Goal: Task Accomplishment & Management: Complete application form

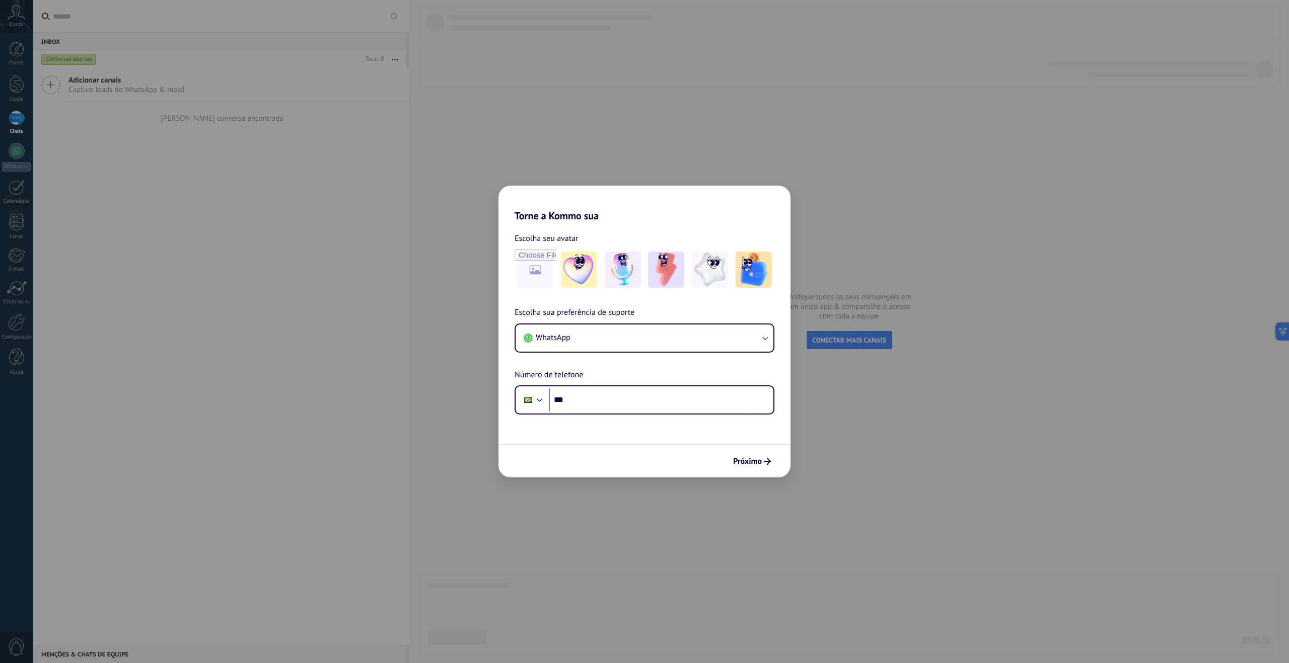
click at [929, 436] on div "Torne a Kommo sua Escolha seu avatar Escolha sua preferência de suporte WhatsAp…" at bounding box center [644, 331] width 1289 height 663
click at [659, 338] on button "WhatsApp" at bounding box center [644, 338] width 258 height 27
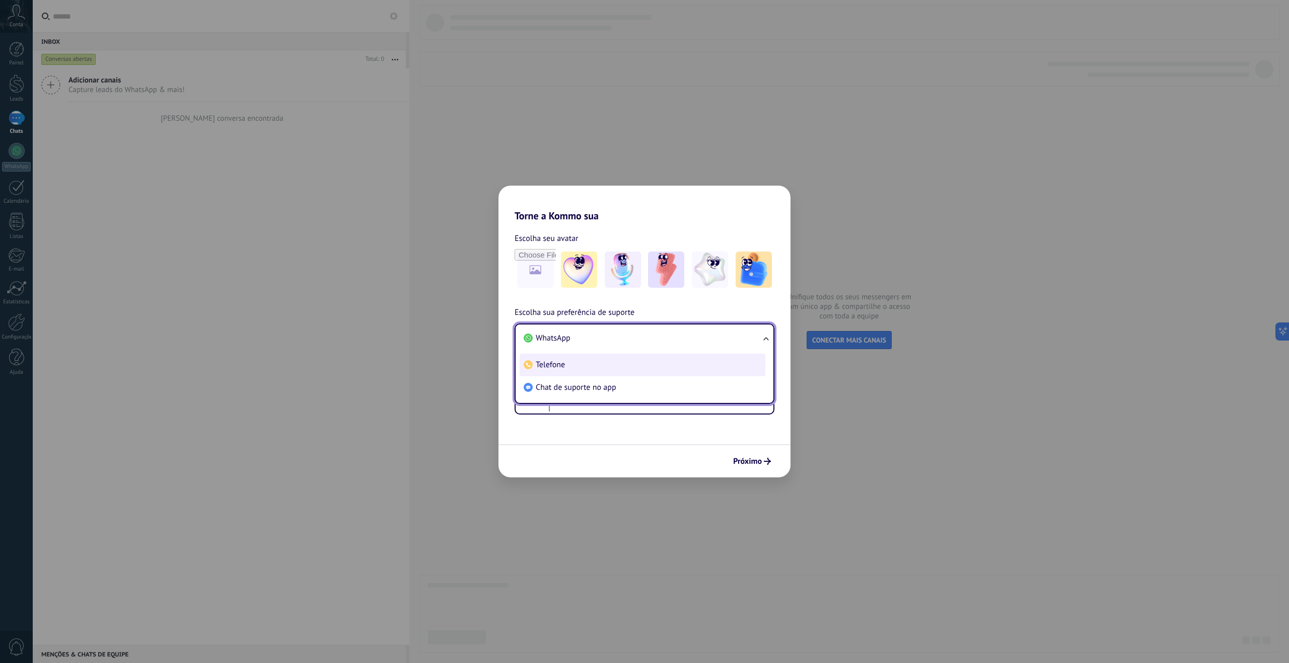
click at [560, 370] on li "Telefone" at bounding box center [643, 365] width 246 height 23
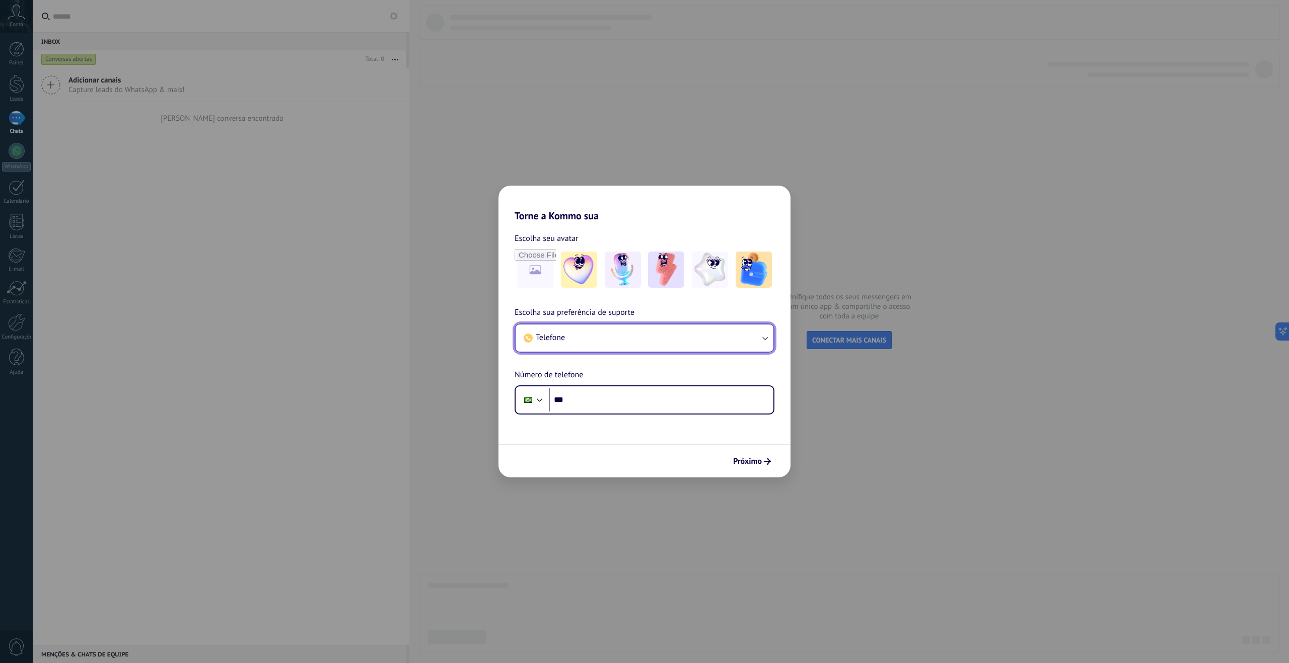
click at [565, 339] on button "Telefone" at bounding box center [644, 338] width 258 height 27
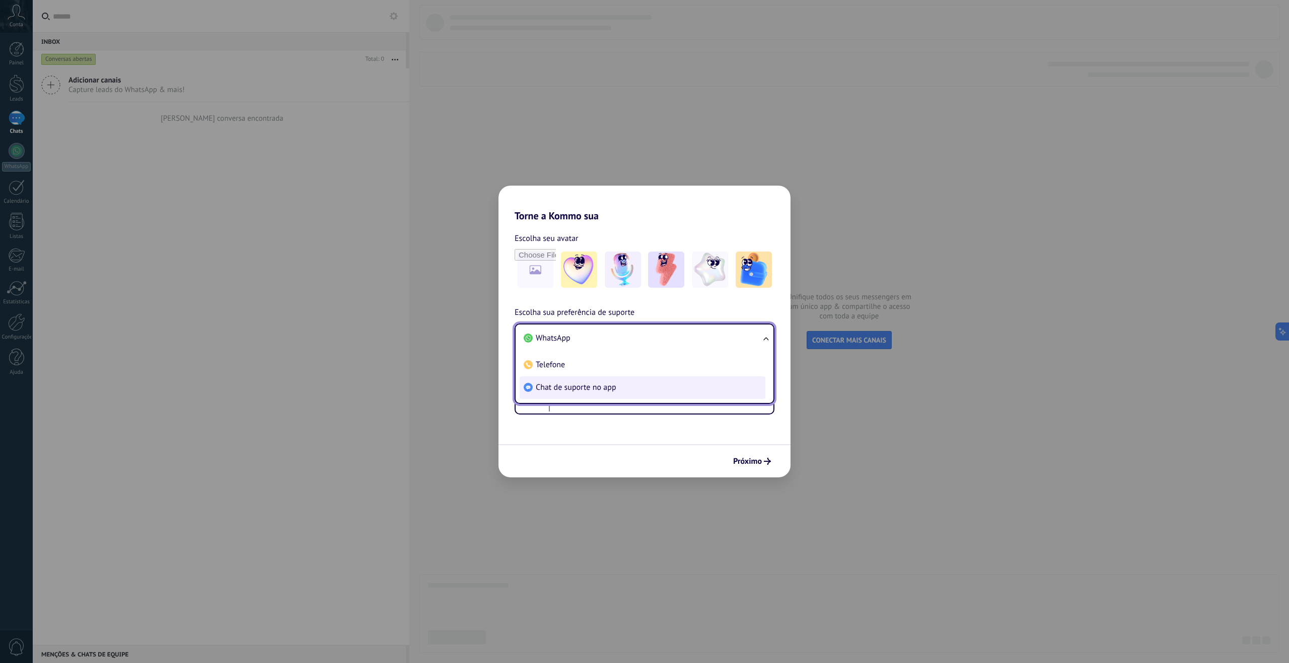
click at [575, 389] on span "Chat de suporte no app" at bounding box center [576, 388] width 81 height 10
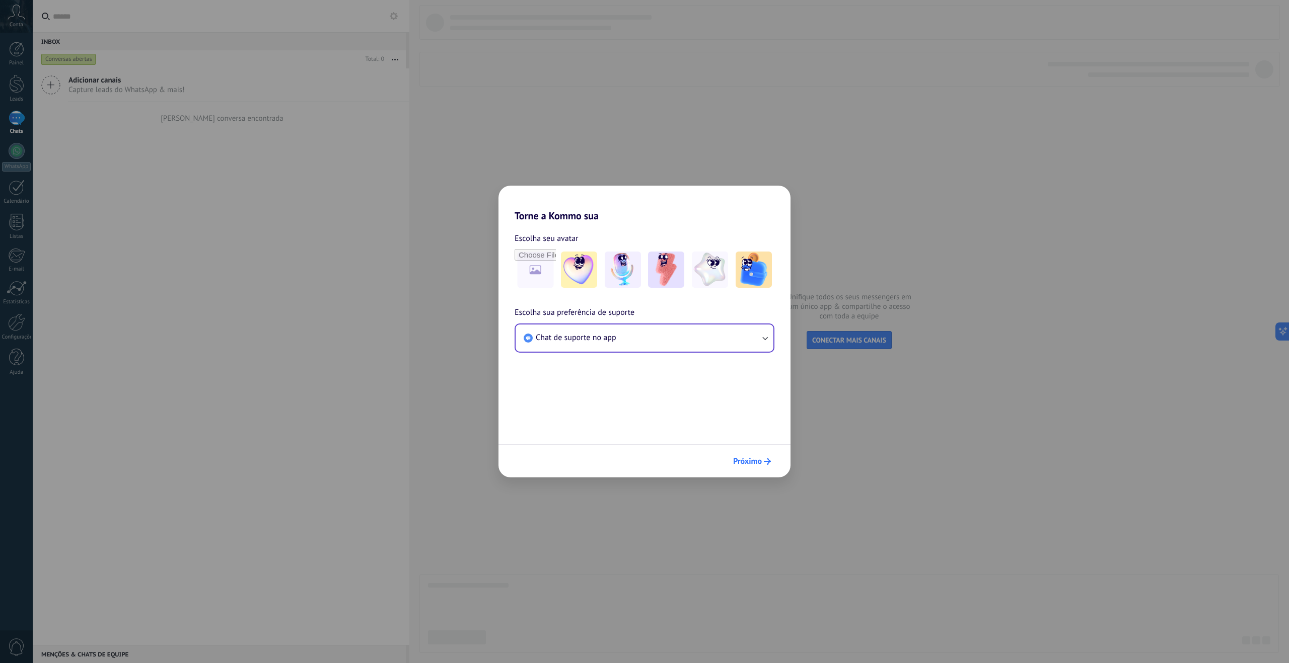
click at [758, 462] on span "Próximo" at bounding box center [747, 461] width 29 height 7
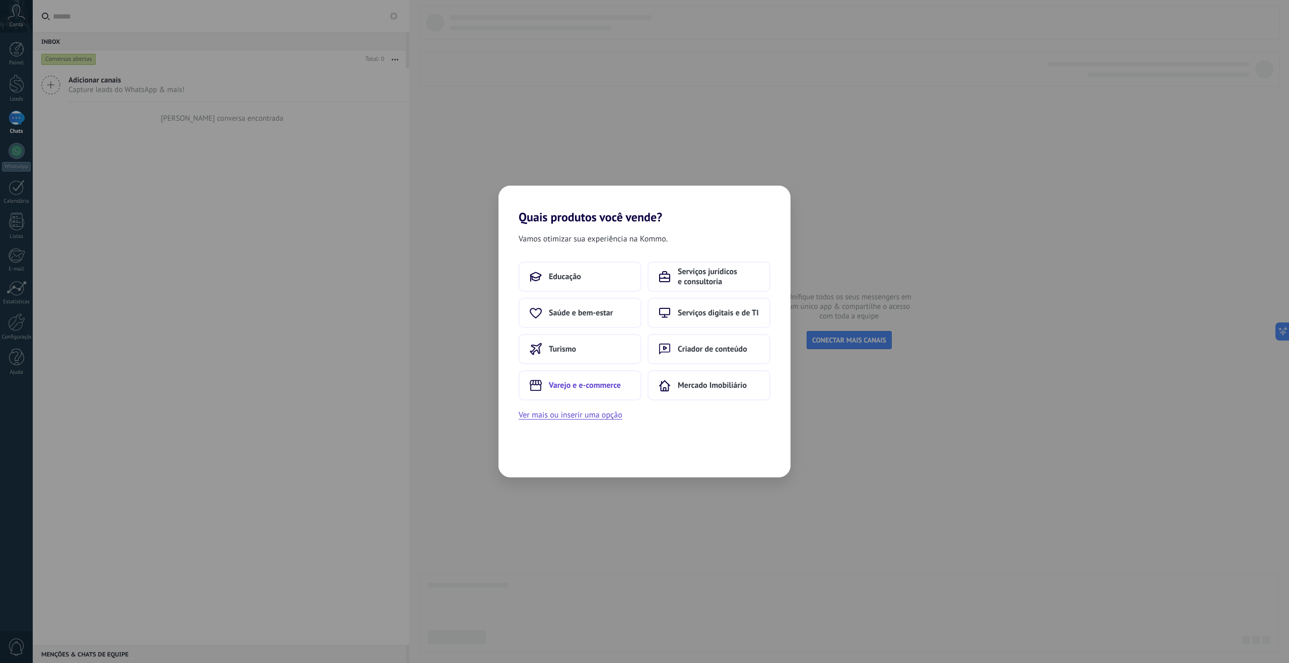
click at [592, 383] on span "Varejo e e-commerce" at bounding box center [585, 386] width 72 height 10
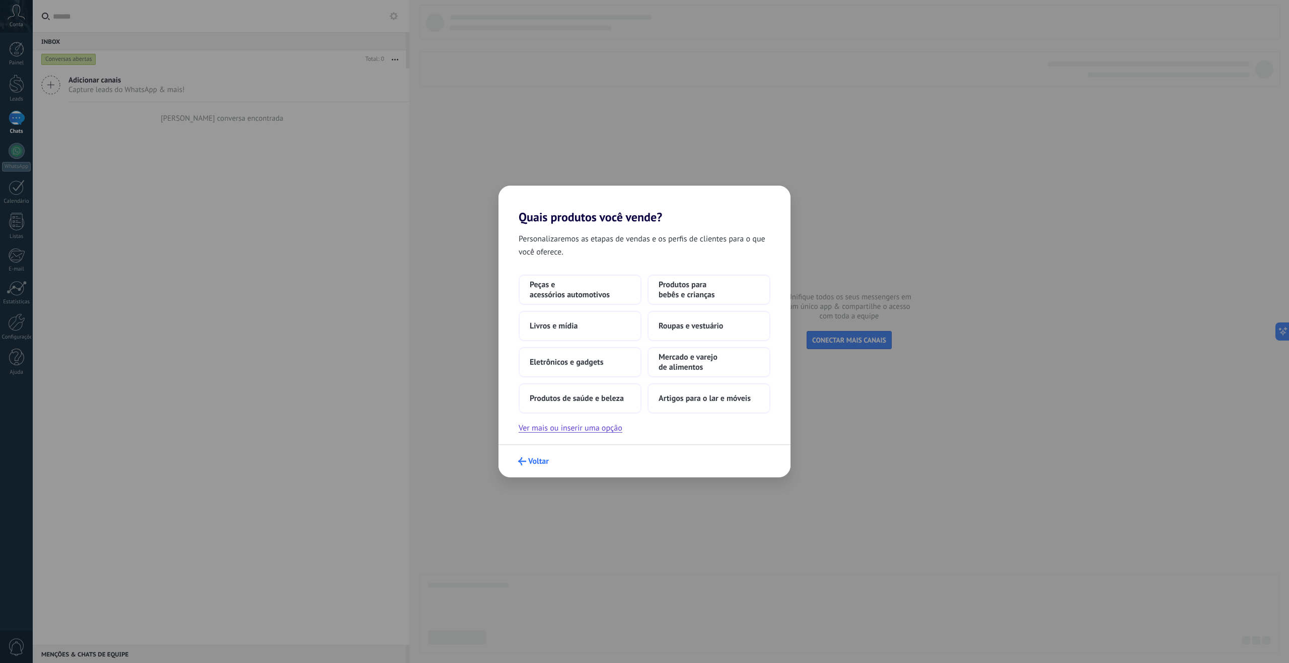
click at [539, 464] on span "Voltar" at bounding box center [538, 461] width 21 height 7
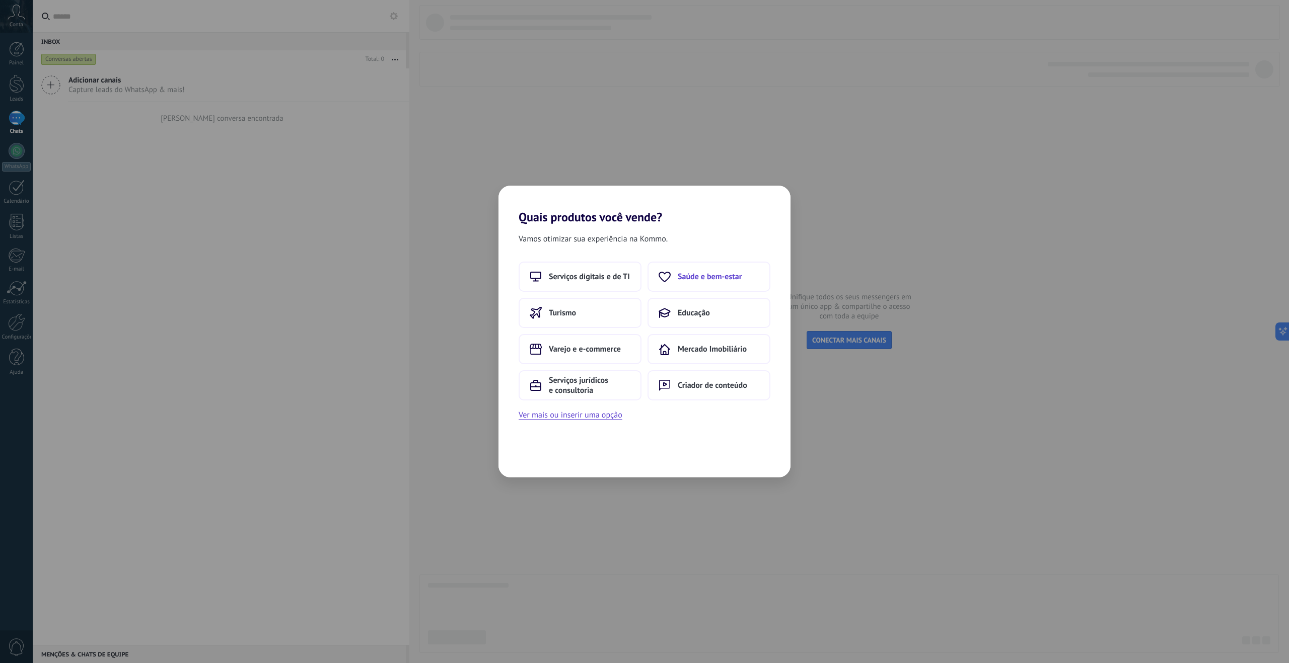
click at [710, 282] on span "Saúde e bem-estar" at bounding box center [710, 277] width 64 height 10
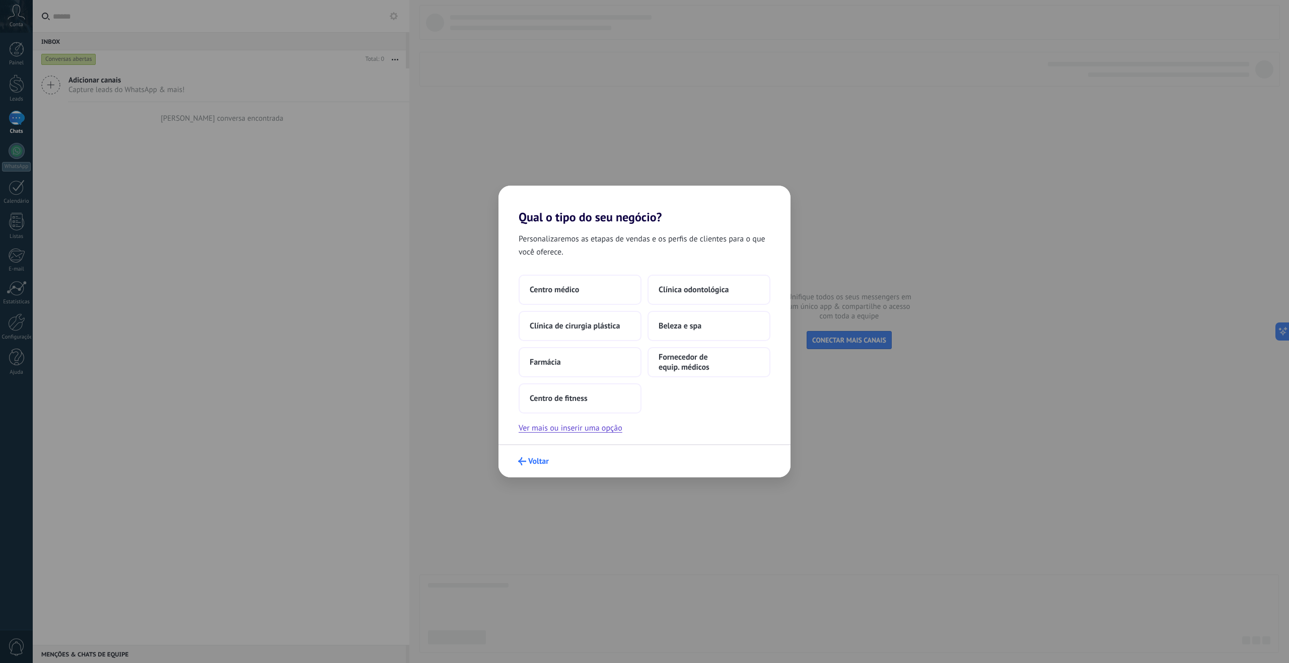
click at [540, 464] on span "Voltar" at bounding box center [538, 461] width 21 height 7
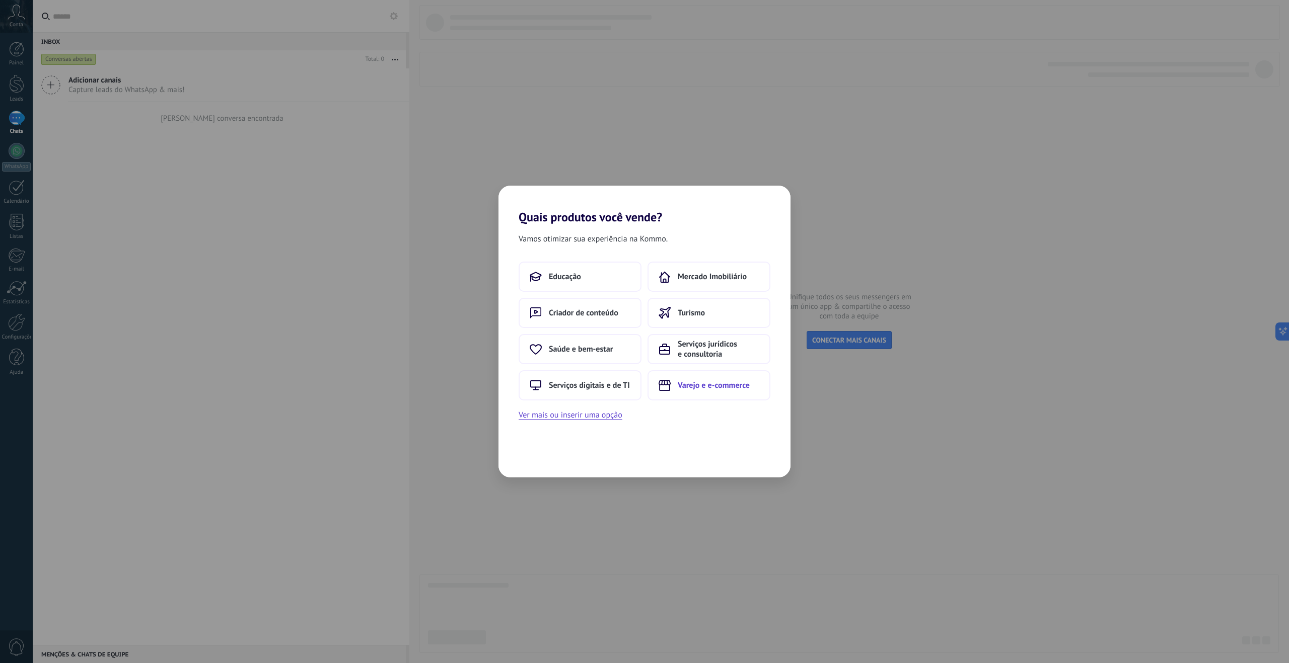
click at [706, 382] on span "Varejo e e-commerce" at bounding box center [714, 386] width 72 height 10
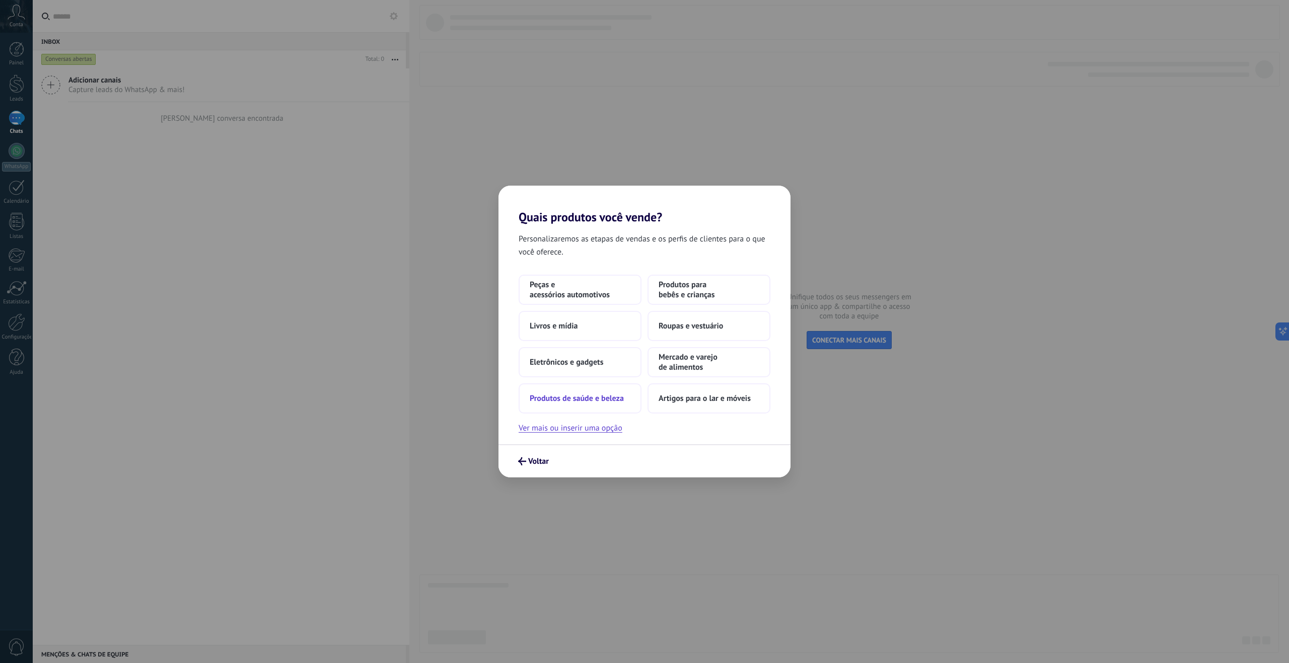
click at [586, 401] on span "Produtos de saúde e beleza" at bounding box center [577, 399] width 94 height 10
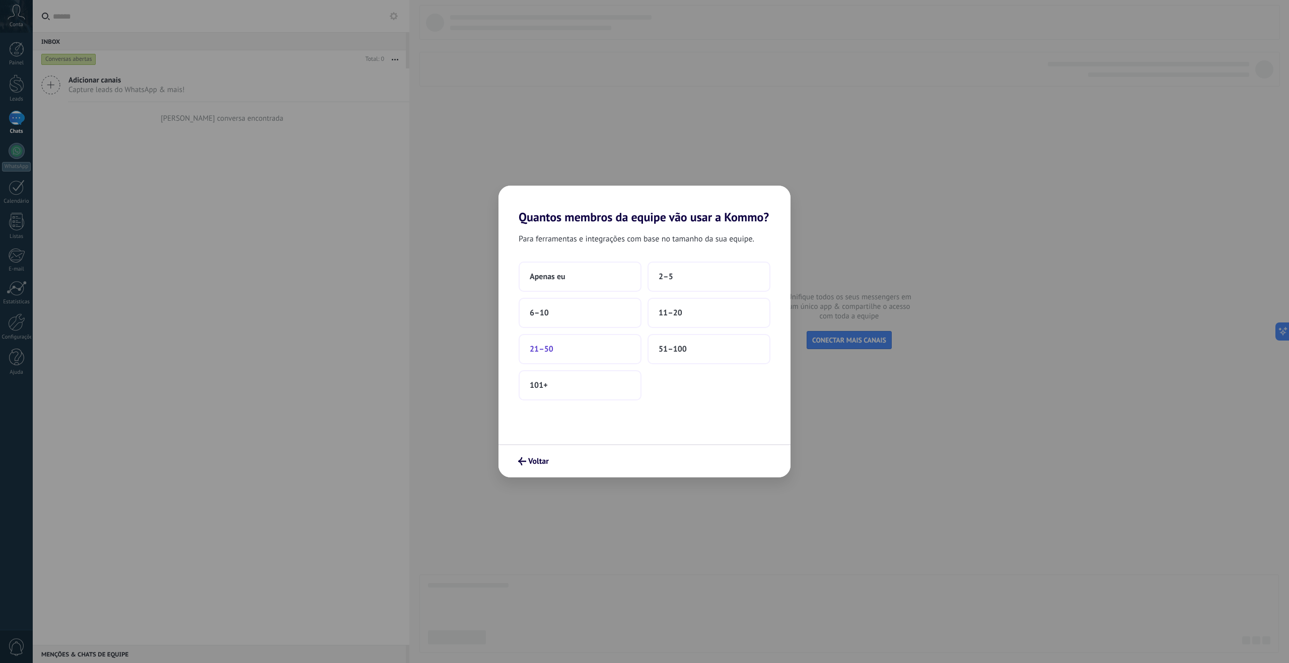
click at [575, 345] on button "21–50" at bounding box center [580, 349] width 123 height 30
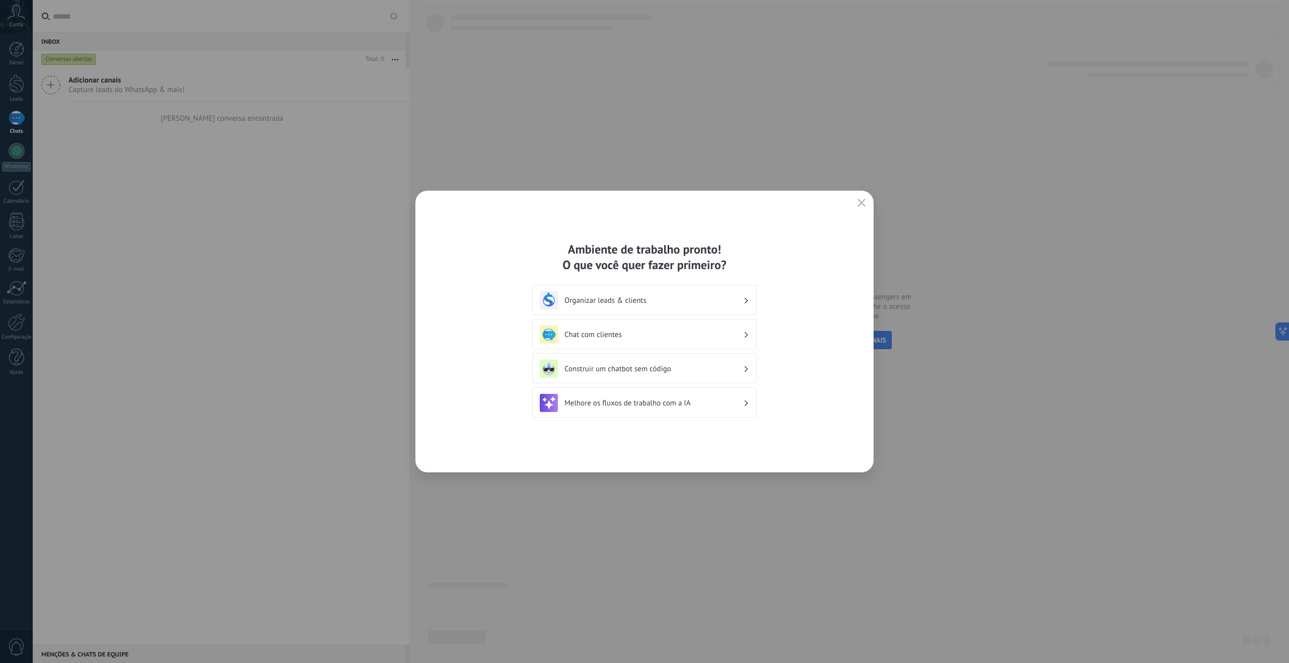
click at [660, 298] on h3 "Organizar leads & clients" at bounding box center [653, 301] width 179 height 10
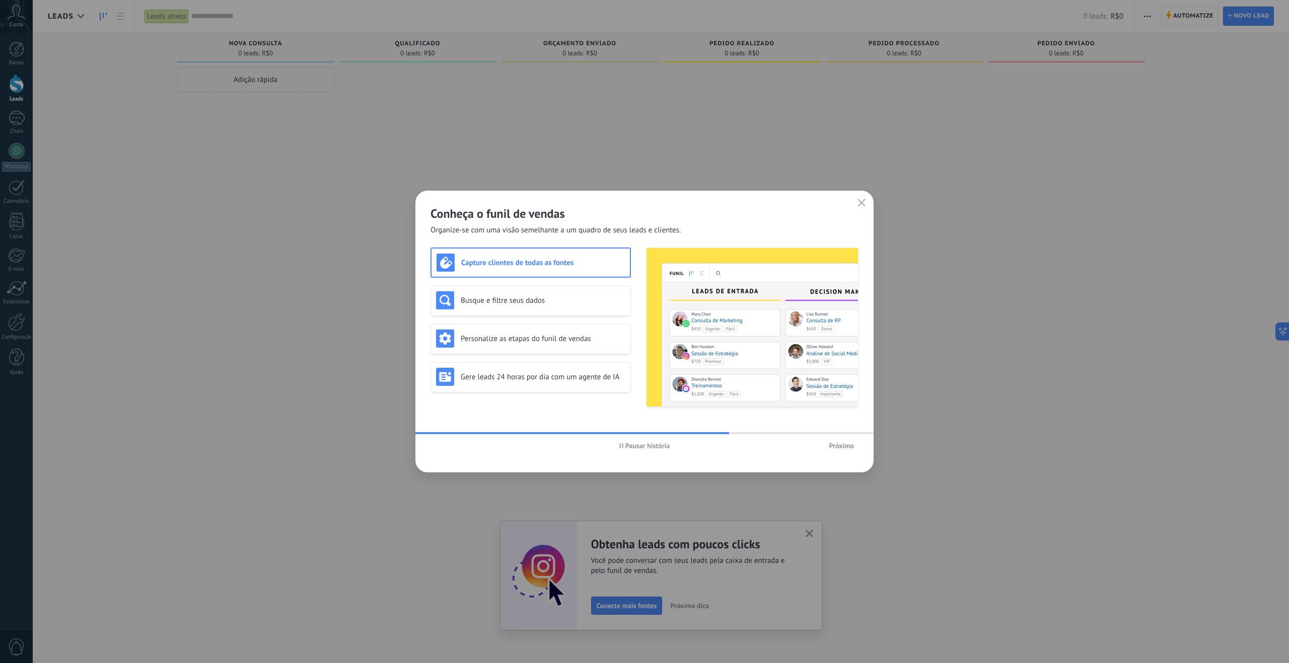
click at [863, 204] on use "button" at bounding box center [862, 203] width 8 height 8
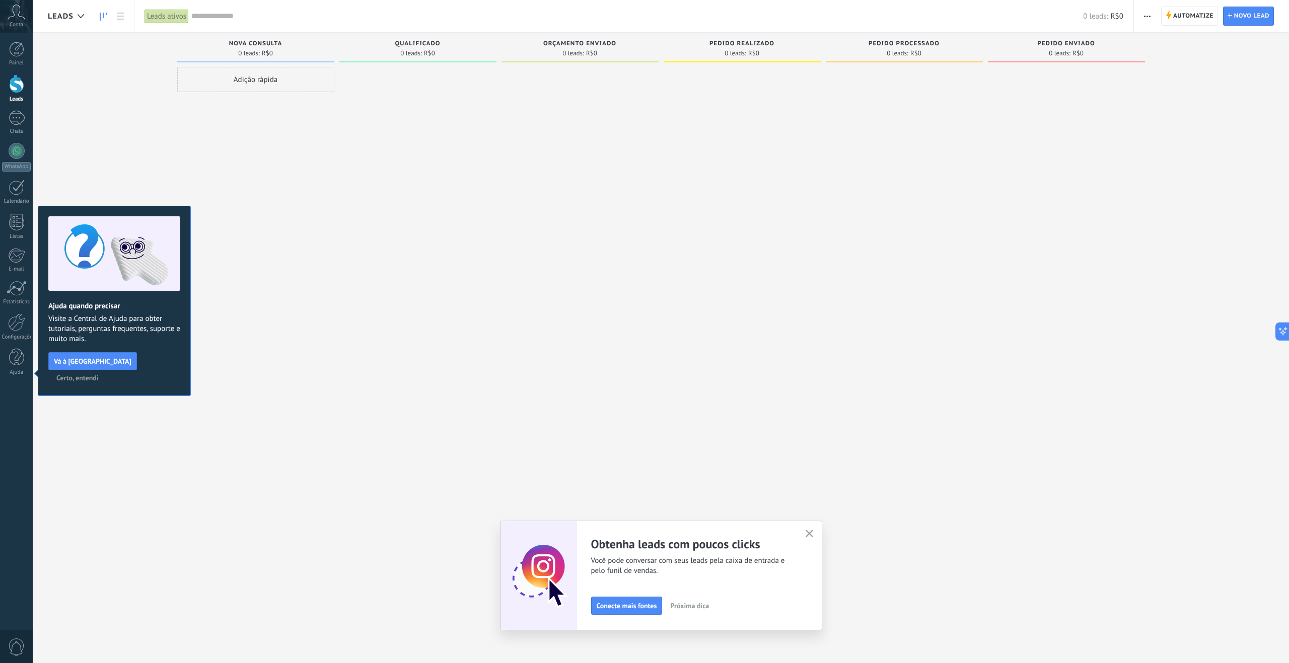
drag, startPoint x: 806, startPoint y: 532, endPoint x: 761, endPoint y: 525, distance: 46.3
click at [807, 532] on icon "button" at bounding box center [809, 534] width 8 height 8
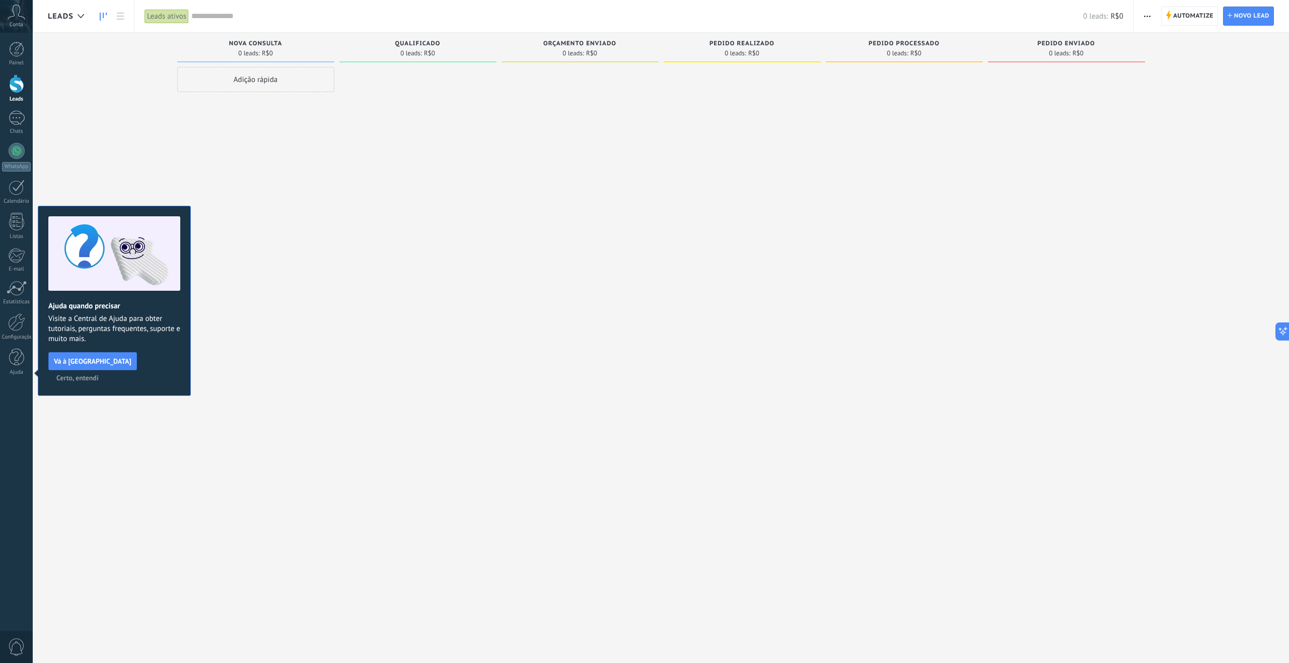
click at [99, 375] on span "Certo, entendi" at bounding box center [77, 378] width 42 height 7
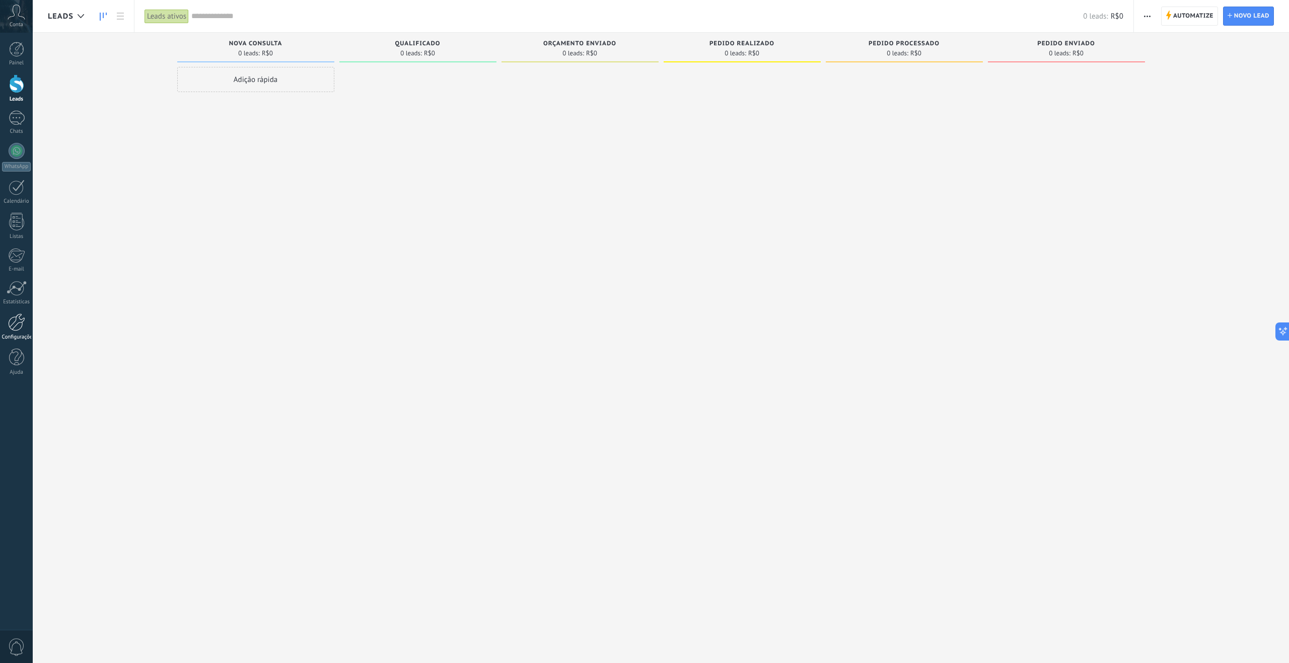
click at [12, 330] on div at bounding box center [16, 323] width 17 height 18
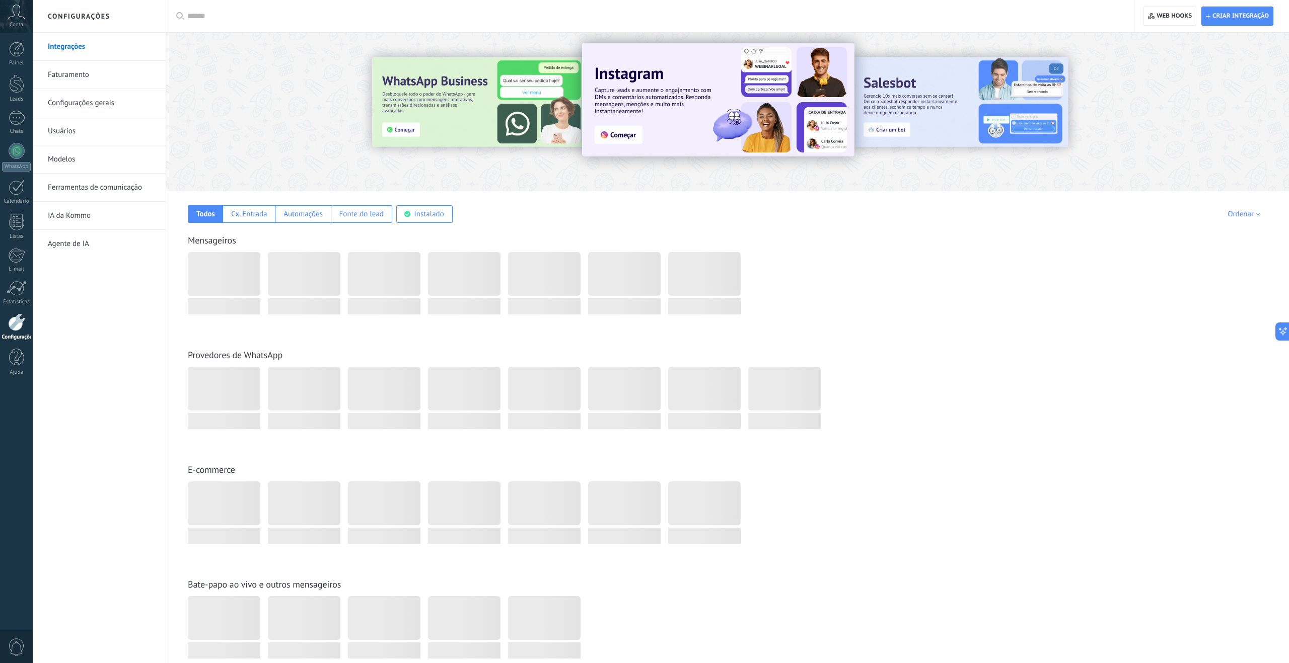
scroll to position [7, 0]
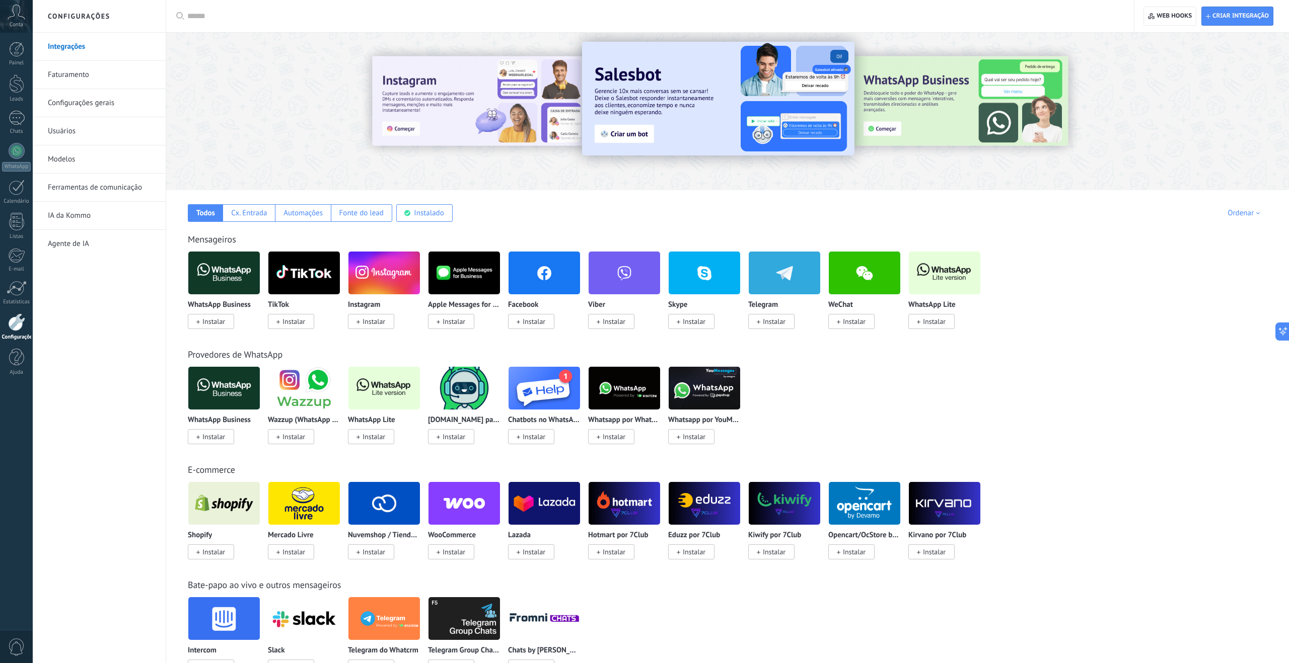
click at [73, 104] on link "Configurações gerais" at bounding box center [102, 103] width 108 height 28
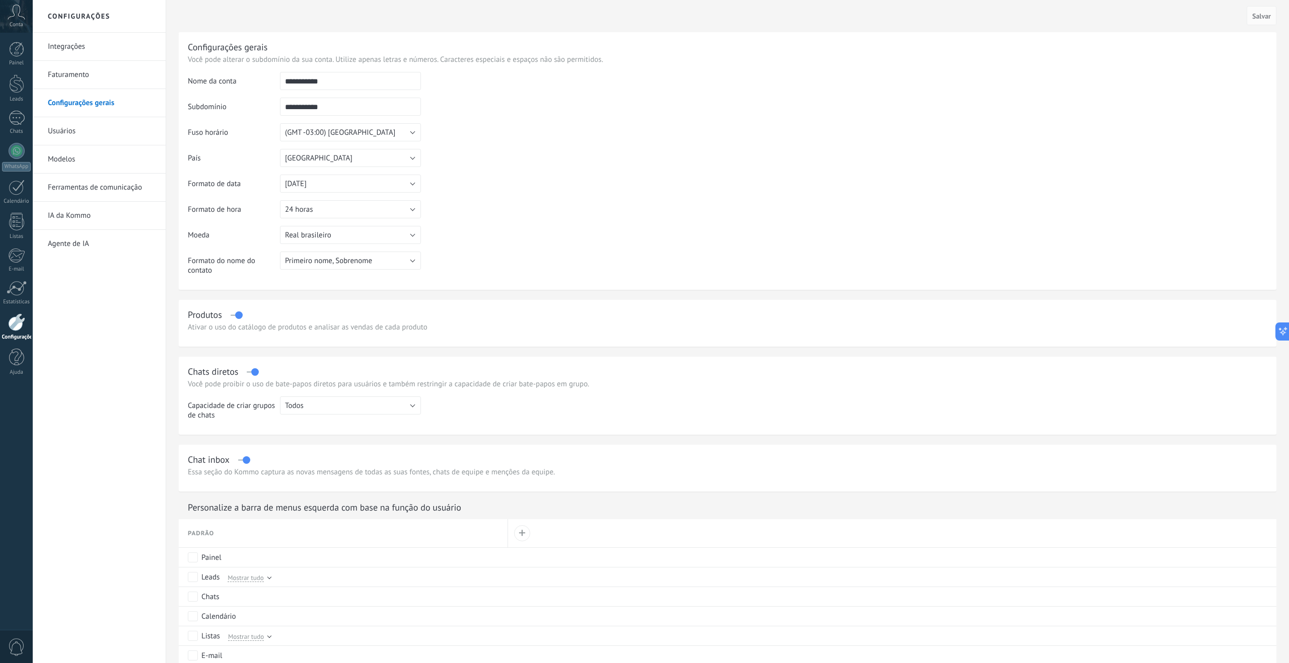
click at [80, 75] on link "Faturamento" at bounding box center [102, 75] width 108 height 28
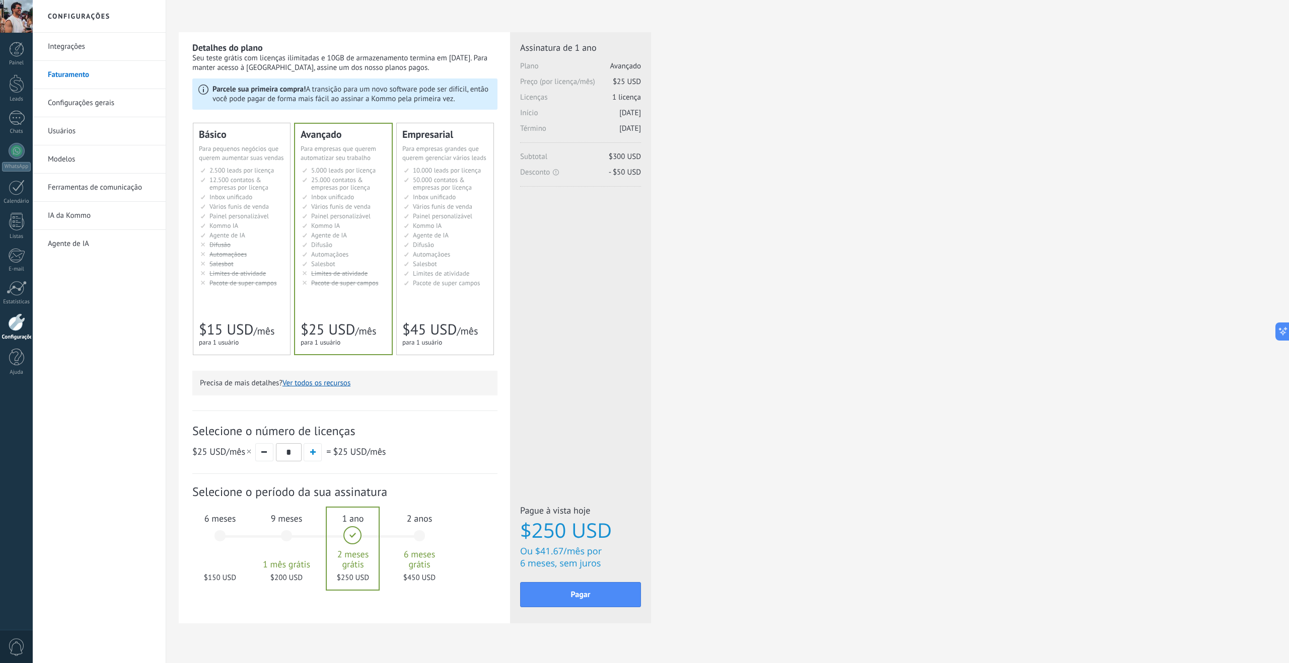
click at [80, 54] on link "Integrações" at bounding box center [102, 47] width 108 height 28
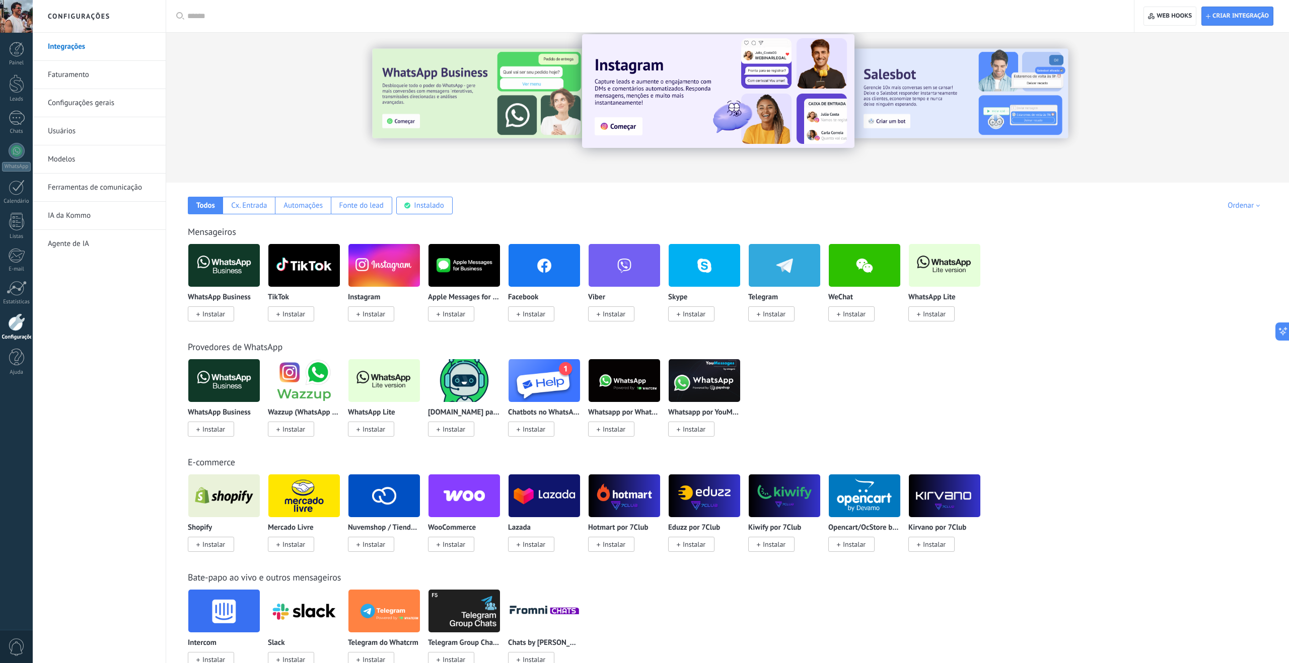
scroll to position [15, 0]
click at [9, 55] on div at bounding box center [16, 49] width 15 height 15
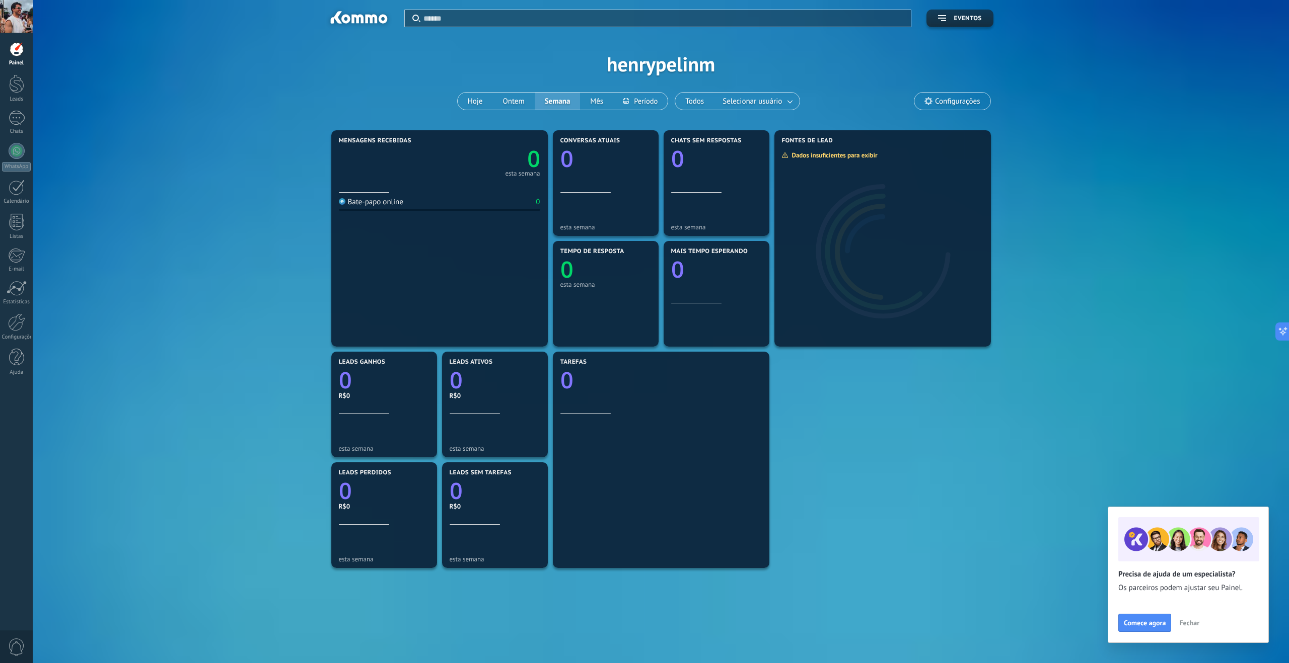
drag, startPoint x: 1189, startPoint y: 621, endPoint x: 1173, endPoint y: 622, distance: 15.6
click at [1189, 621] on span "Fechar" at bounding box center [1189, 623] width 20 height 7
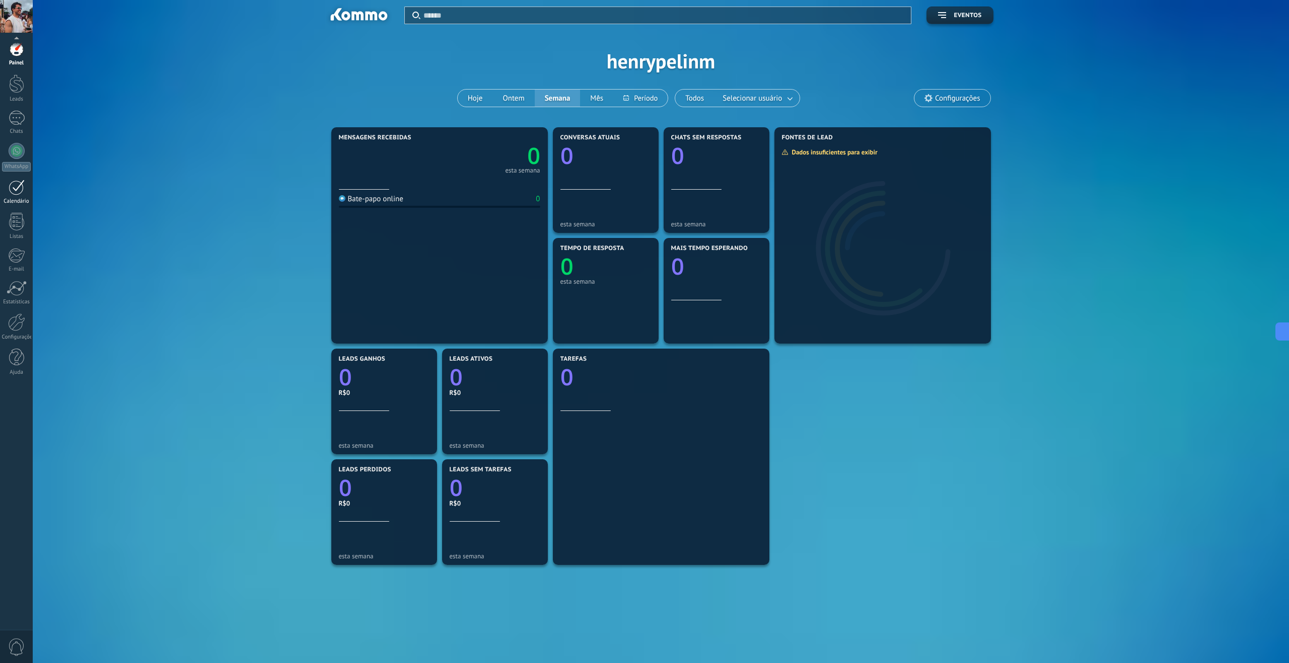
scroll to position [5, 0]
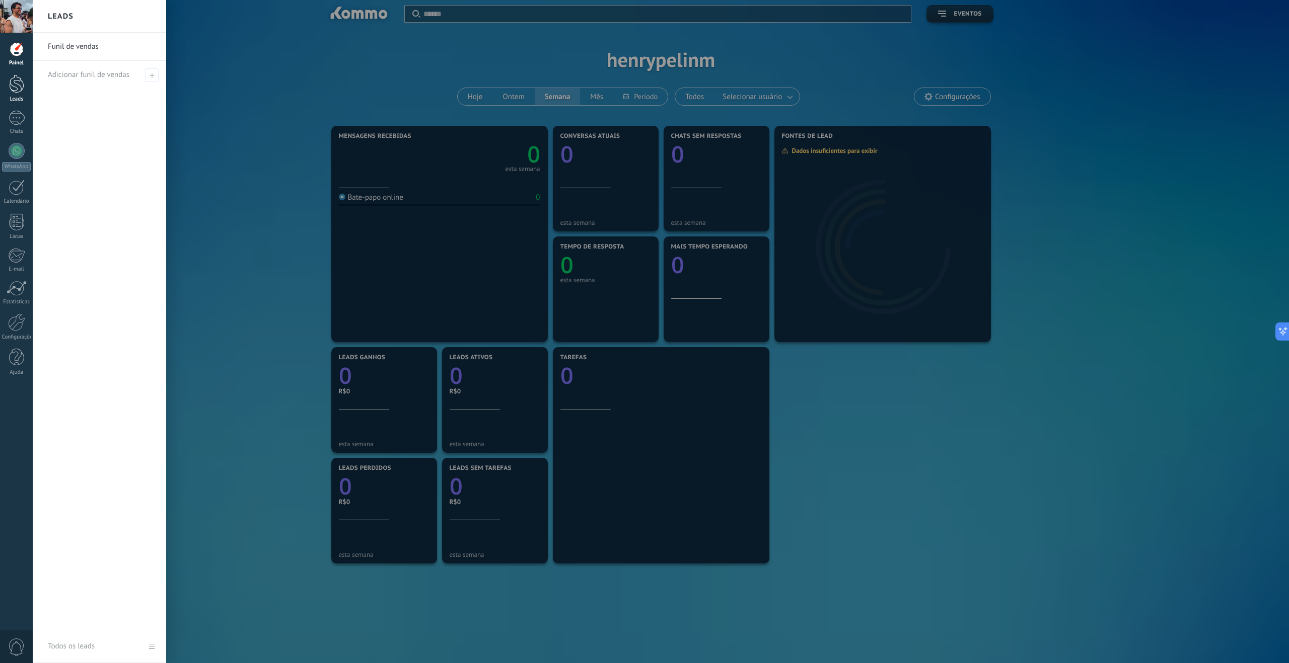
click at [21, 92] on div at bounding box center [16, 84] width 15 height 19
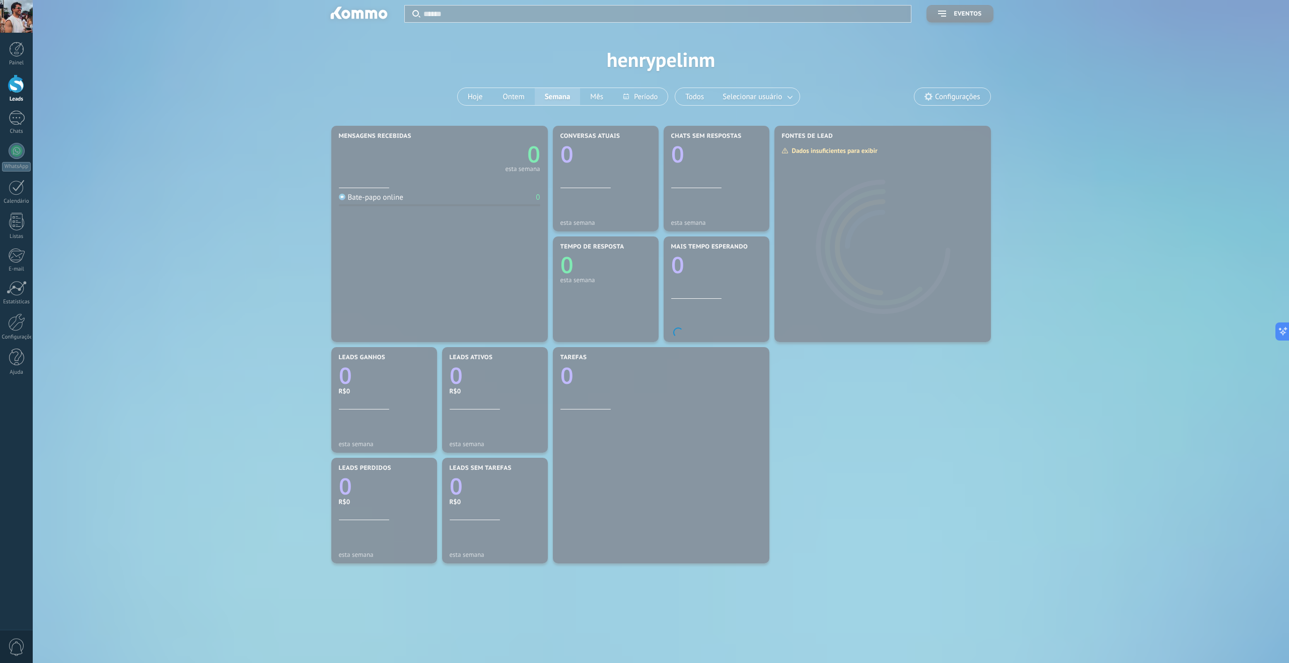
scroll to position [5, 0]
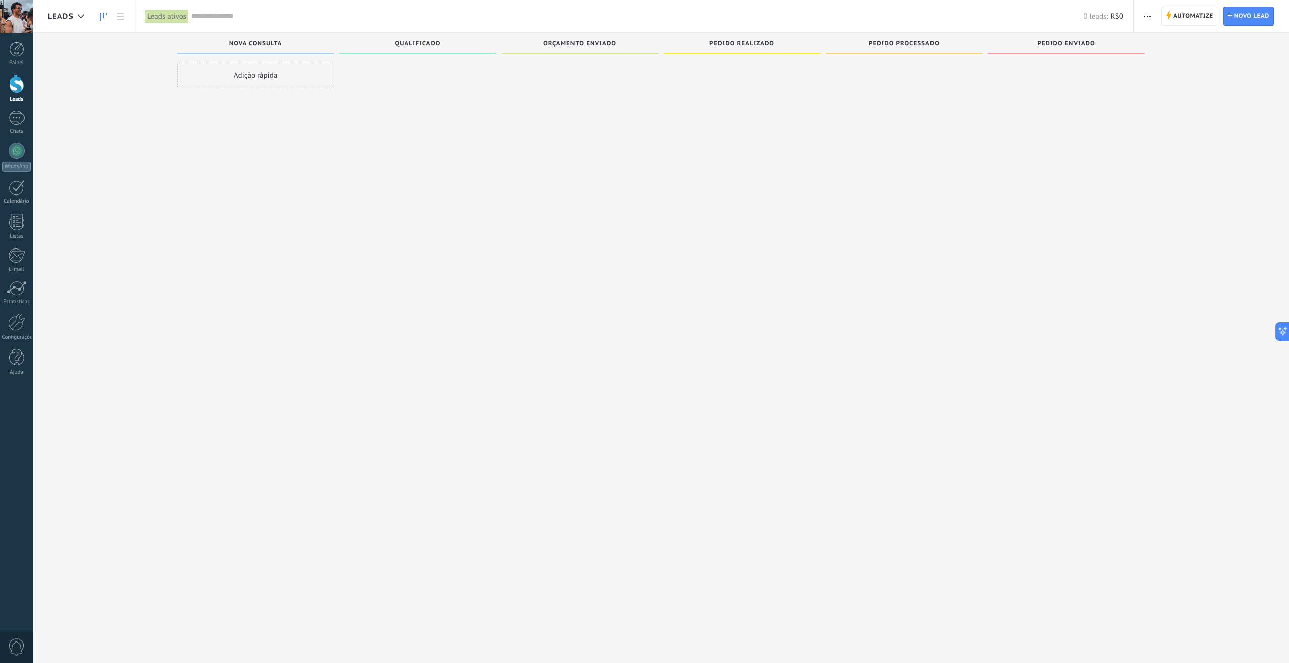
scroll to position [8, 0]
click at [282, 77] on div "Adição rápida" at bounding box center [255, 71] width 157 height 25
type input "********"
click at [258, 100] on input "numeric" at bounding box center [254, 98] width 147 height 14
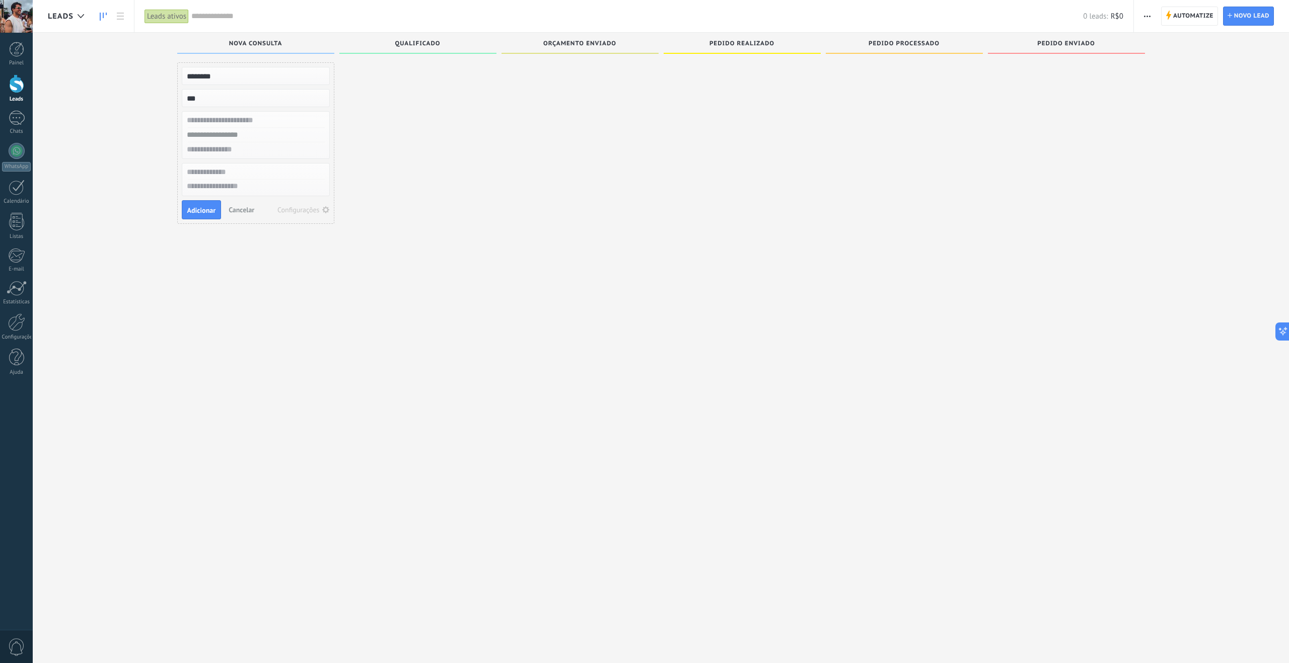
type input "***"
click at [270, 114] on input "text" at bounding box center [254, 120] width 147 height 15
click at [258, 132] on input "text" at bounding box center [254, 134] width 147 height 15
click at [215, 165] on input "text" at bounding box center [254, 172] width 147 height 15
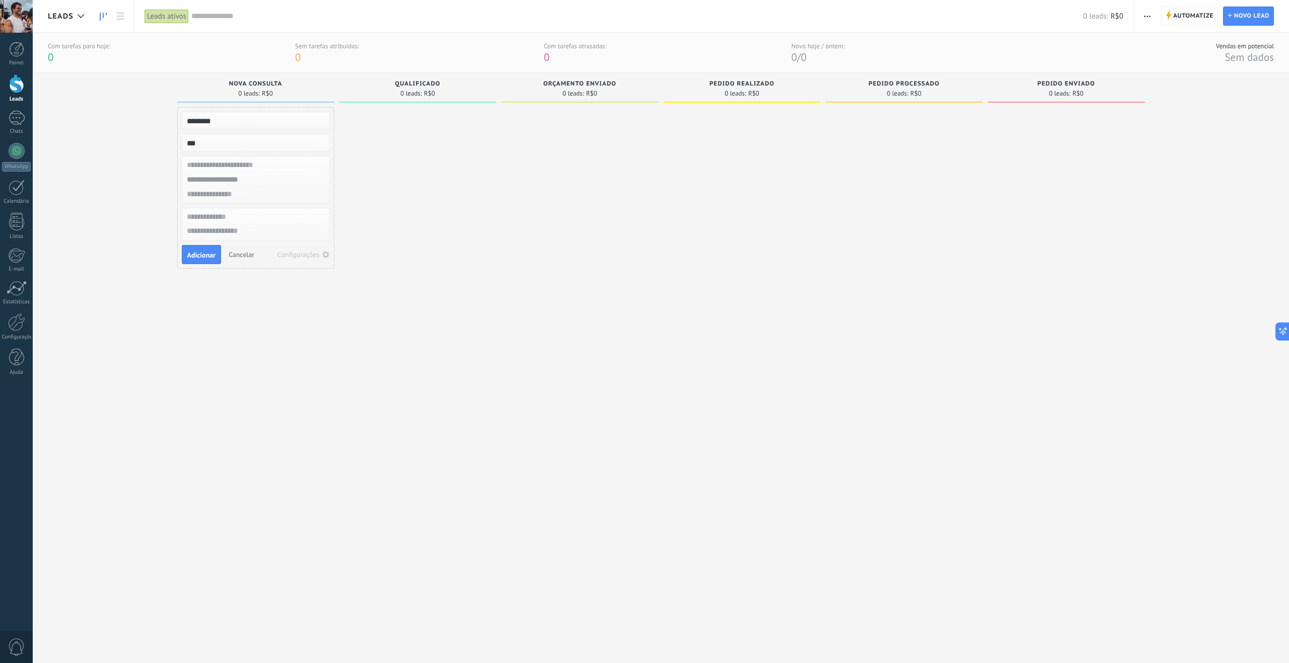
click at [230, 121] on input "********" at bounding box center [254, 121] width 147 height 14
type input "*****"
click at [238, 162] on input "text" at bounding box center [254, 165] width 147 height 15
type input "*****"
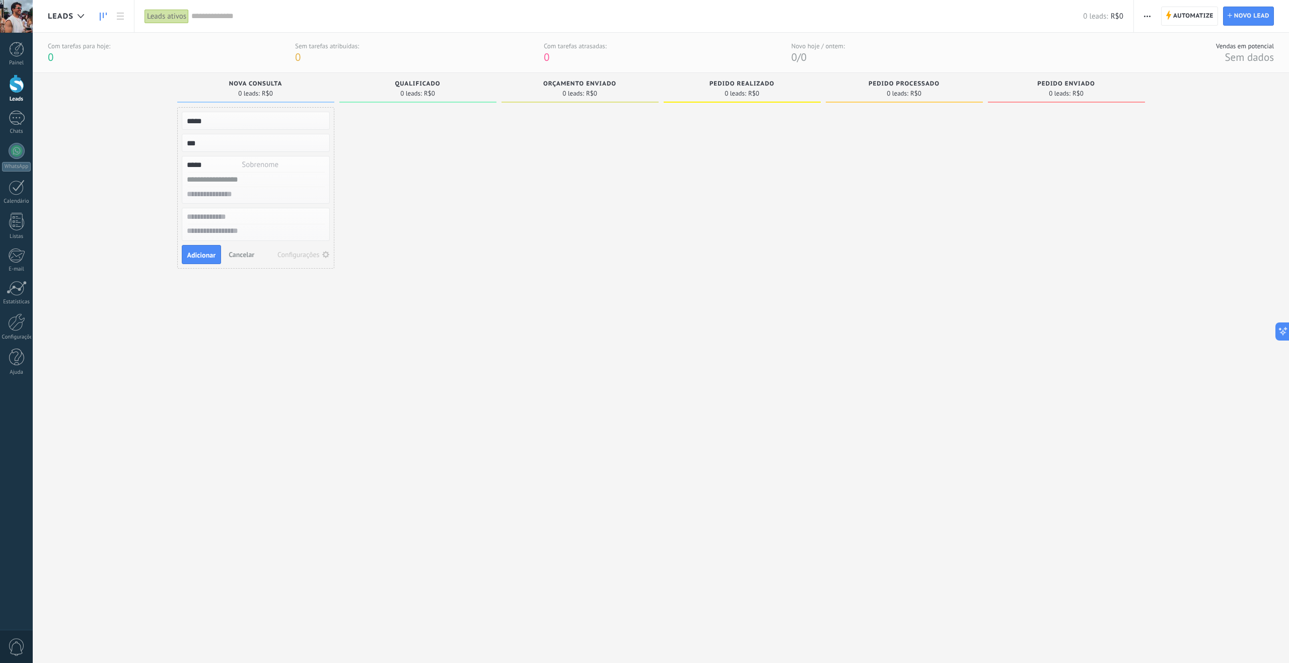
click at [249, 177] on input "text" at bounding box center [254, 180] width 147 height 15
type input "**********"
drag, startPoint x: 199, startPoint y: 254, endPoint x: 271, endPoint y: 154, distance: 123.4
click at [200, 254] on span "Adicionar" at bounding box center [201, 255] width 29 height 7
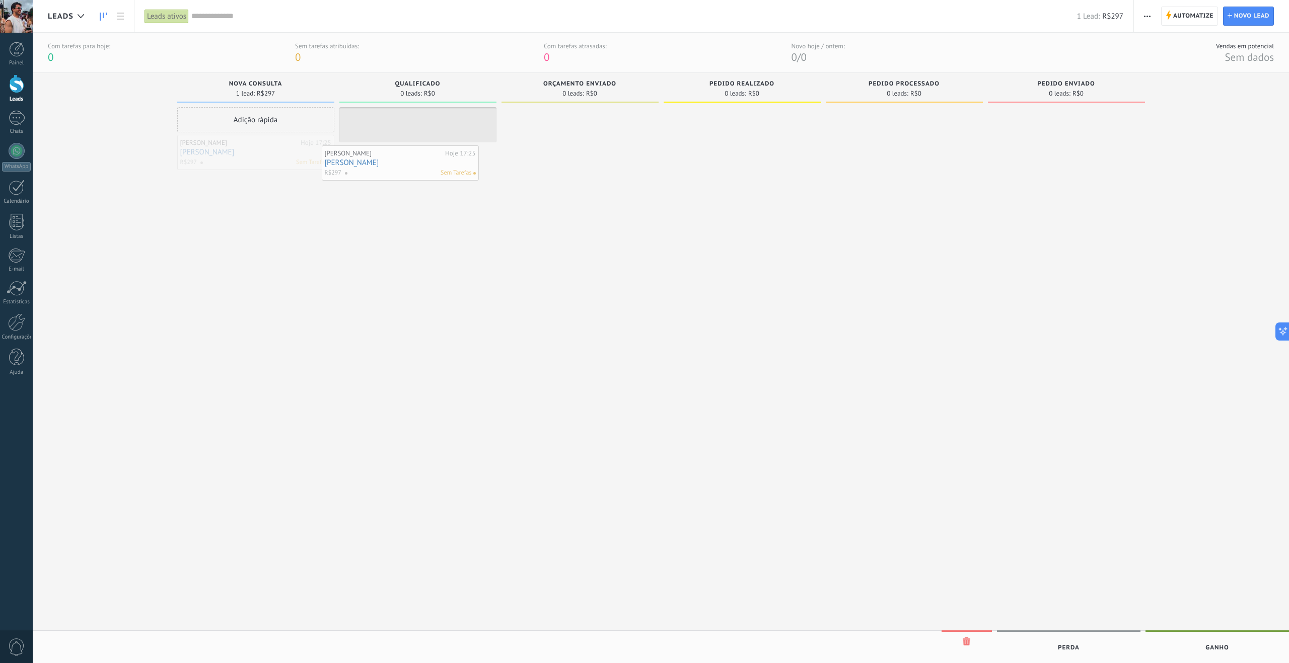
drag, startPoint x: 280, startPoint y: 153, endPoint x: 425, endPoint y: 159, distance: 145.1
drag, startPoint x: 417, startPoint y: 132, endPoint x: 627, endPoint y: 133, distance: 209.4
drag, startPoint x: 602, startPoint y: 127, endPoint x: 761, endPoint y: 141, distance: 160.2
drag, startPoint x: 711, startPoint y: 126, endPoint x: 847, endPoint y: 135, distance: 136.2
drag, startPoint x: 875, startPoint y: 132, endPoint x: 1034, endPoint y: 130, distance: 158.6
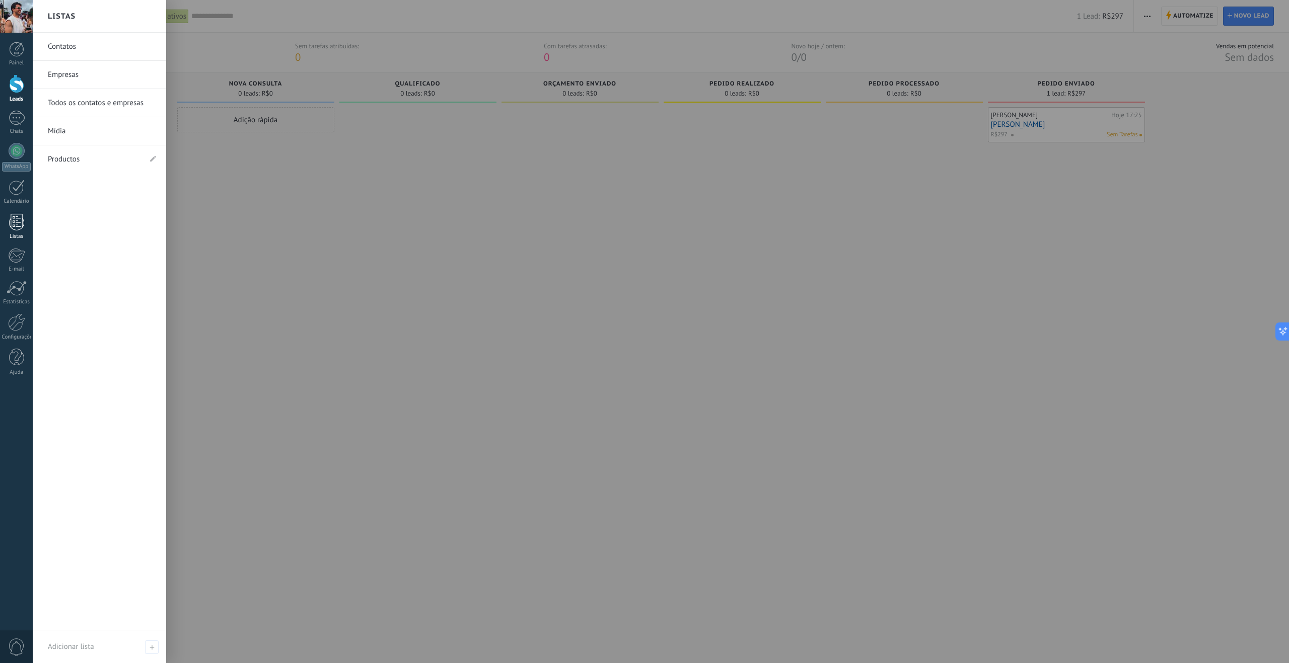
drag, startPoint x: 19, startPoint y: 229, endPoint x: 14, endPoint y: 233, distance: 6.4
click at [19, 229] on div at bounding box center [16, 222] width 15 height 18
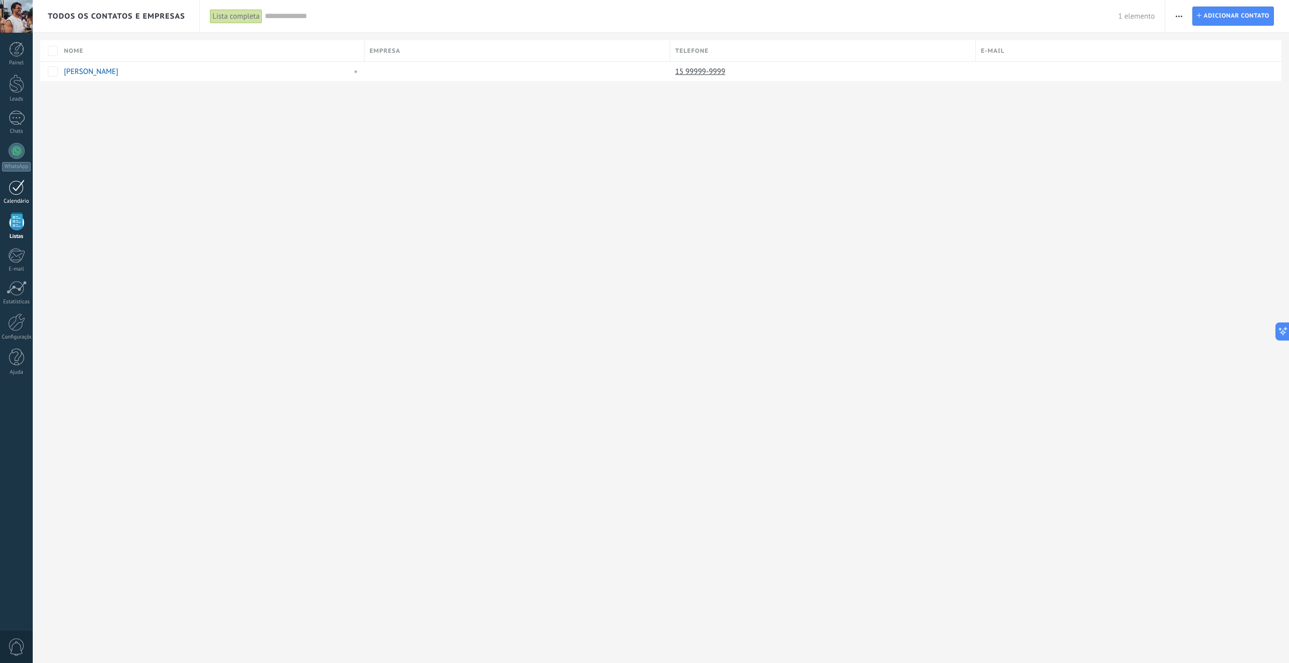
click at [23, 186] on div at bounding box center [17, 188] width 16 height 16
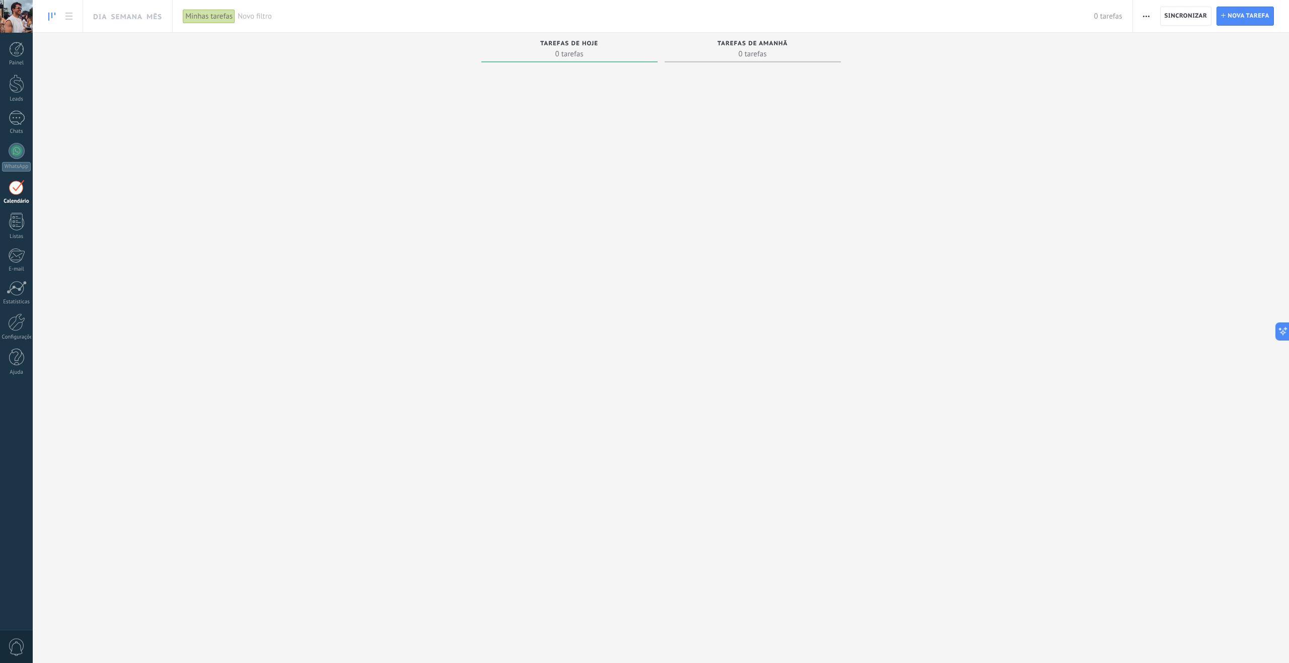
click at [742, 47] on span "Tarefas de amanhã" at bounding box center [752, 43] width 70 height 7
click at [610, 39] on div "Tarefas de hoje 0 tarefas" at bounding box center [569, 48] width 176 height 30
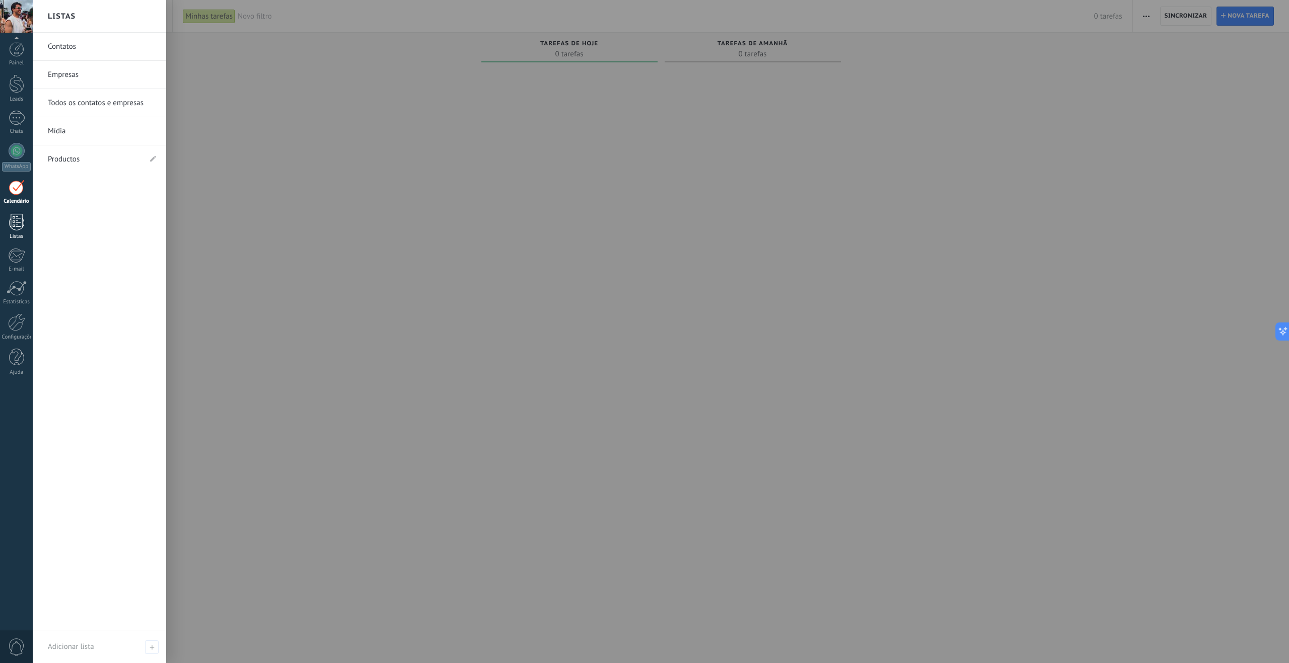
click at [25, 225] on link "Listas" at bounding box center [16, 226] width 33 height 27
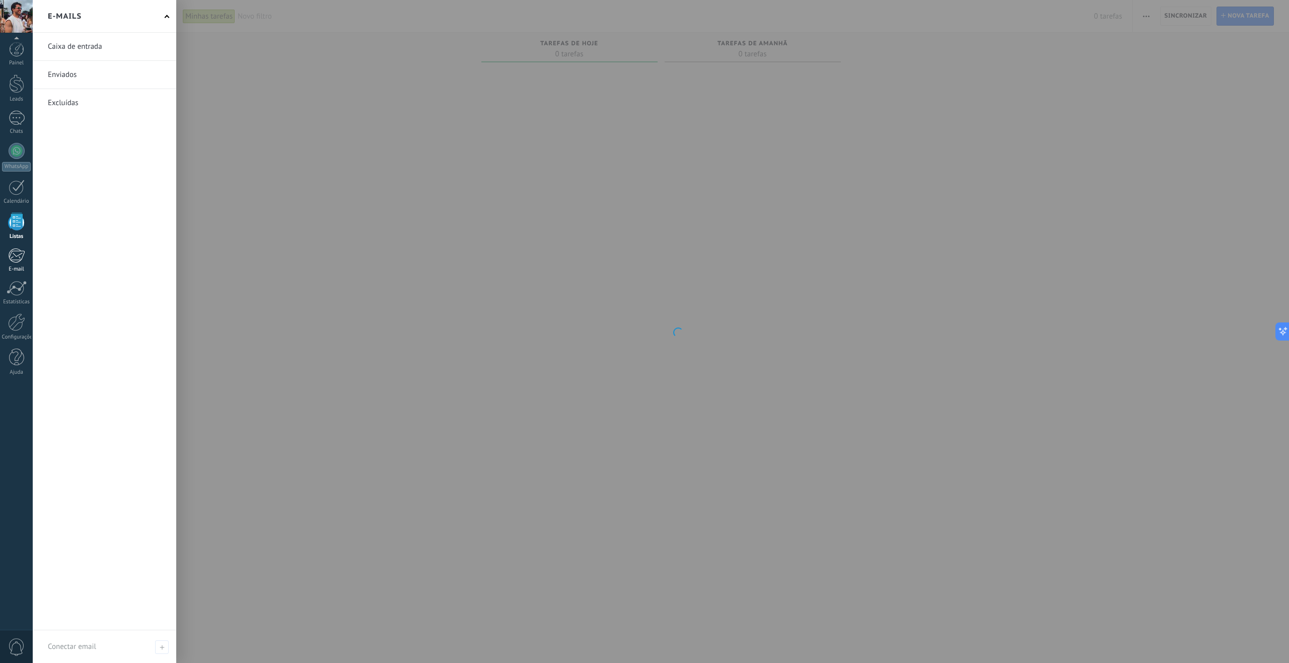
click at [18, 249] on div at bounding box center [16, 255] width 17 height 15
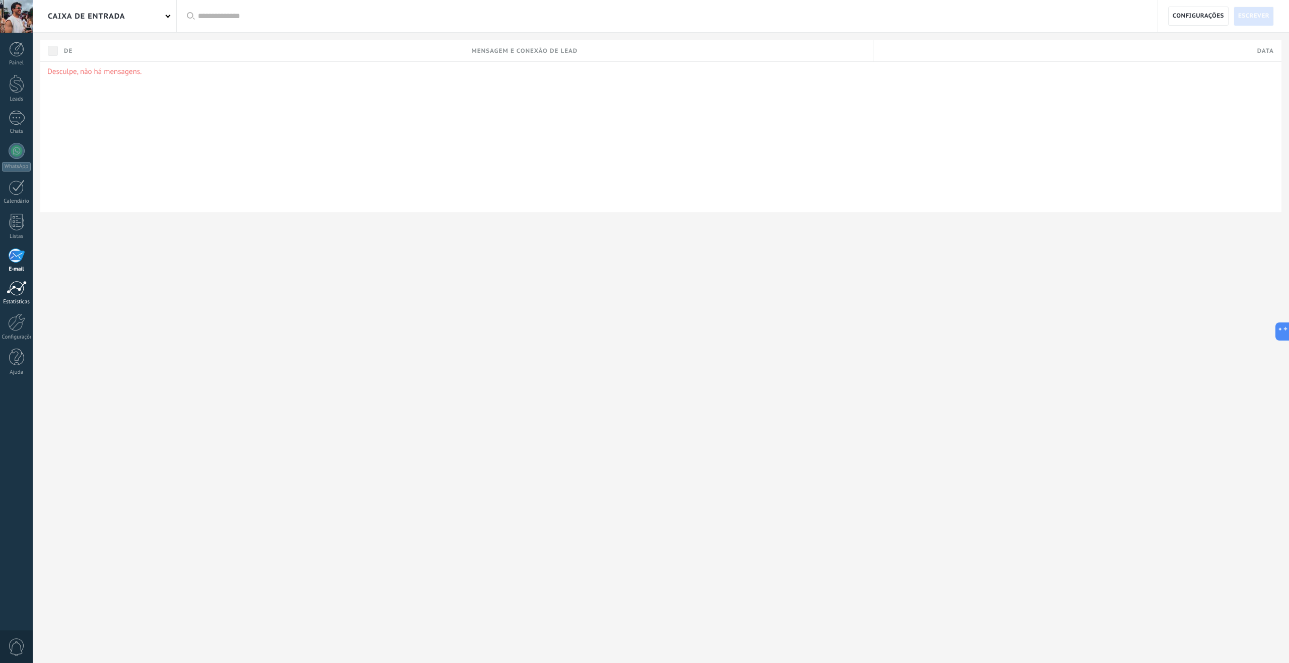
click at [20, 295] on div at bounding box center [17, 288] width 20 height 15
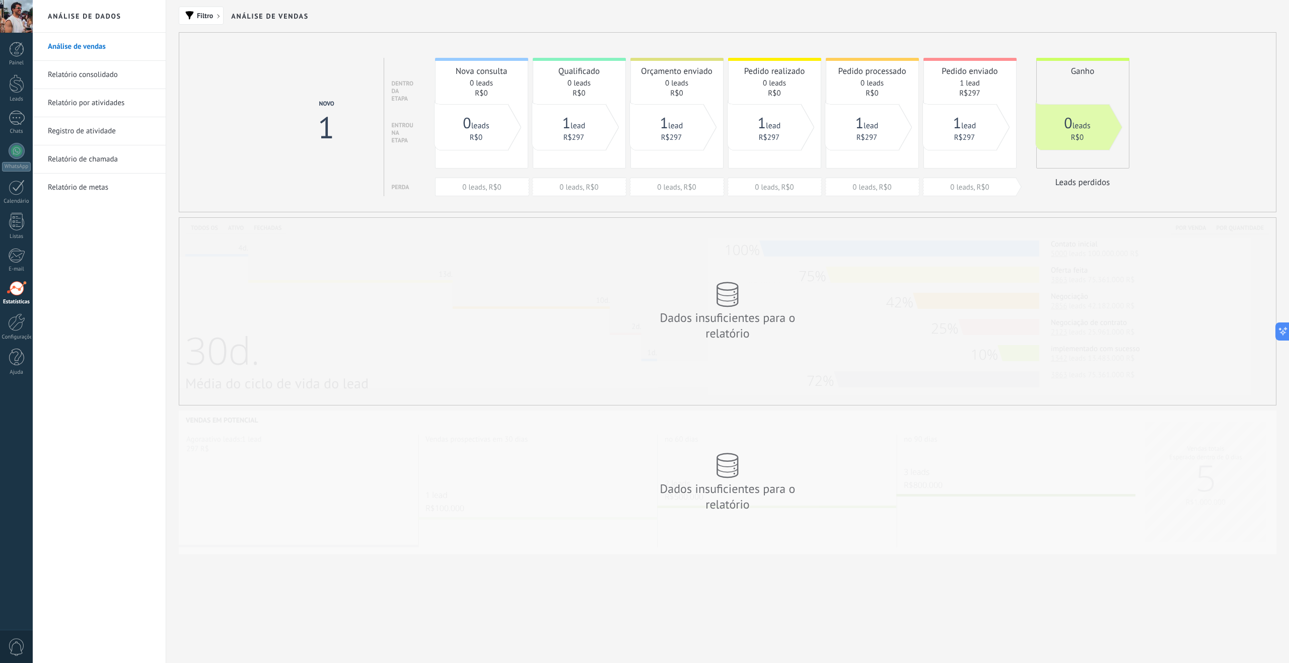
click at [117, 73] on link "Relatório consolidado" at bounding box center [102, 75] width 108 height 28
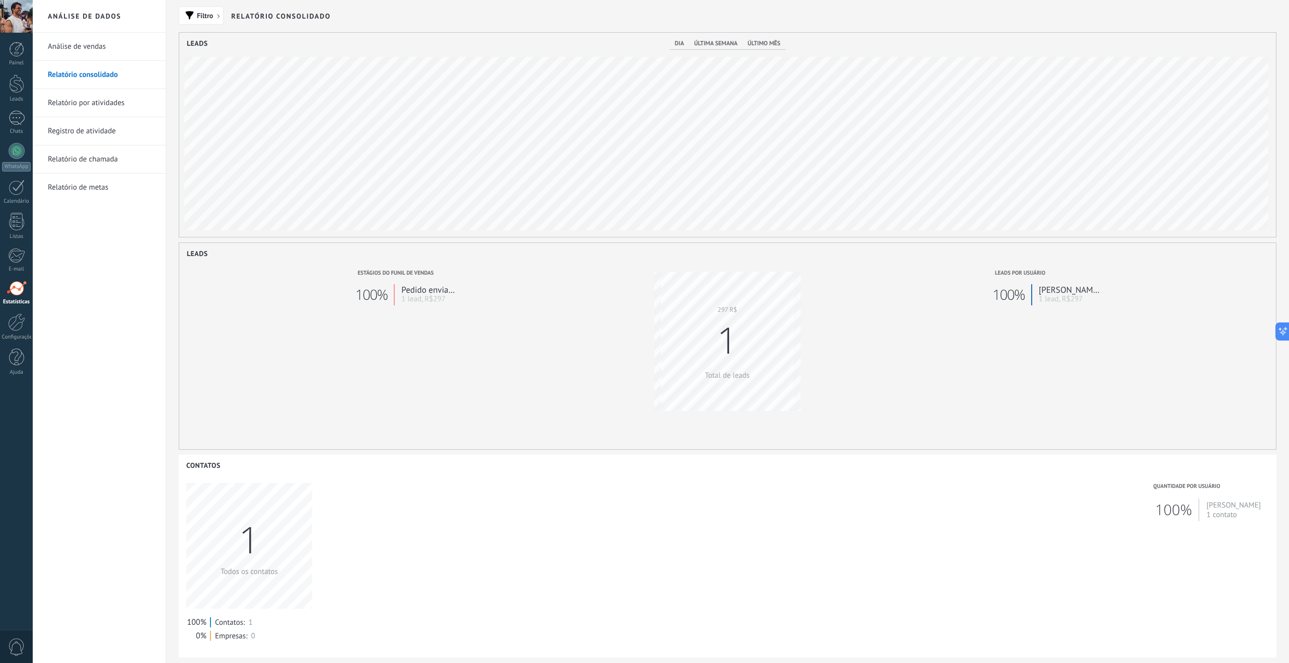
scroll to position [204, 1096]
click at [117, 104] on link "Relatório por atividades" at bounding box center [102, 103] width 108 height 28
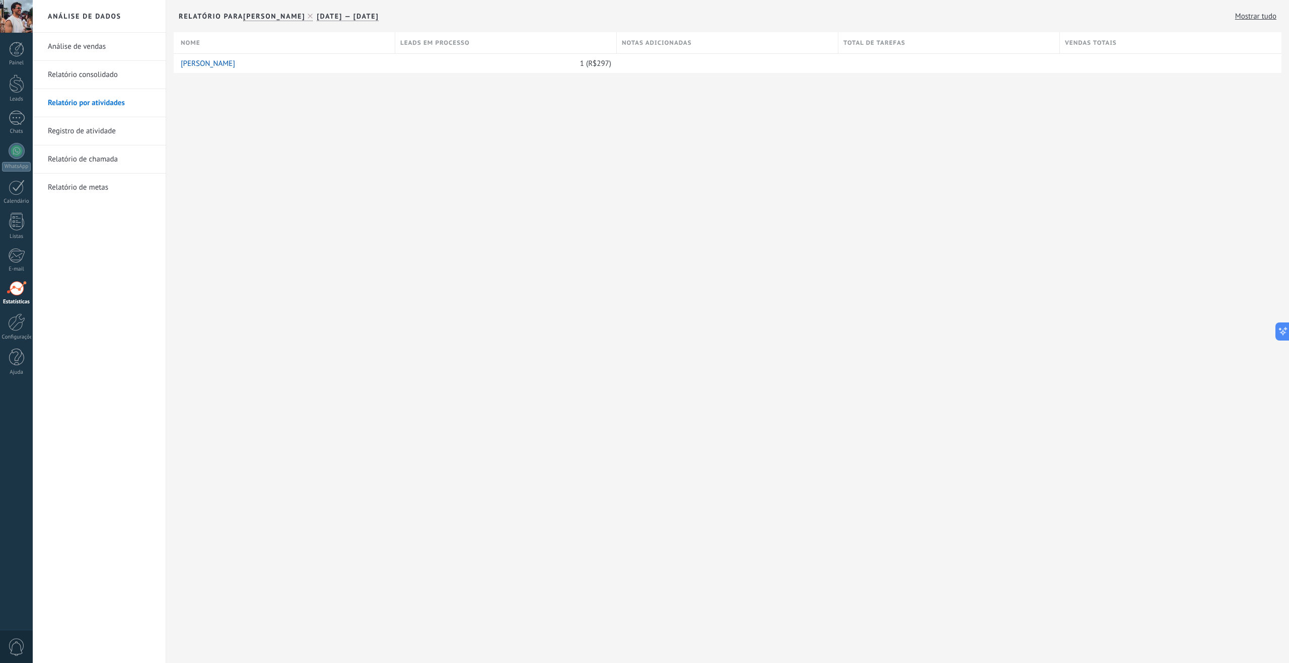
click at [120, 134] on link "Registro de atividade" at bounding box center [102, 131] width 108 height 28
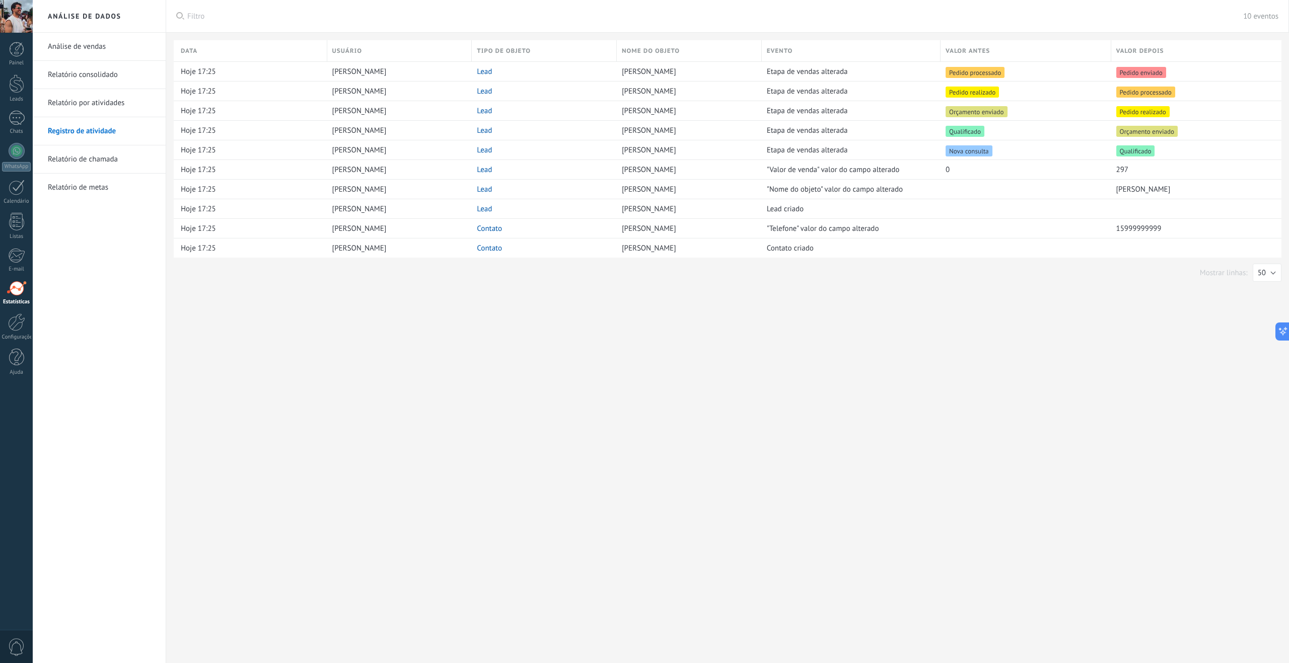
click at [104, 161] on link "Relatório de chamada" at bounding box center [102, 159] width 108 height 28
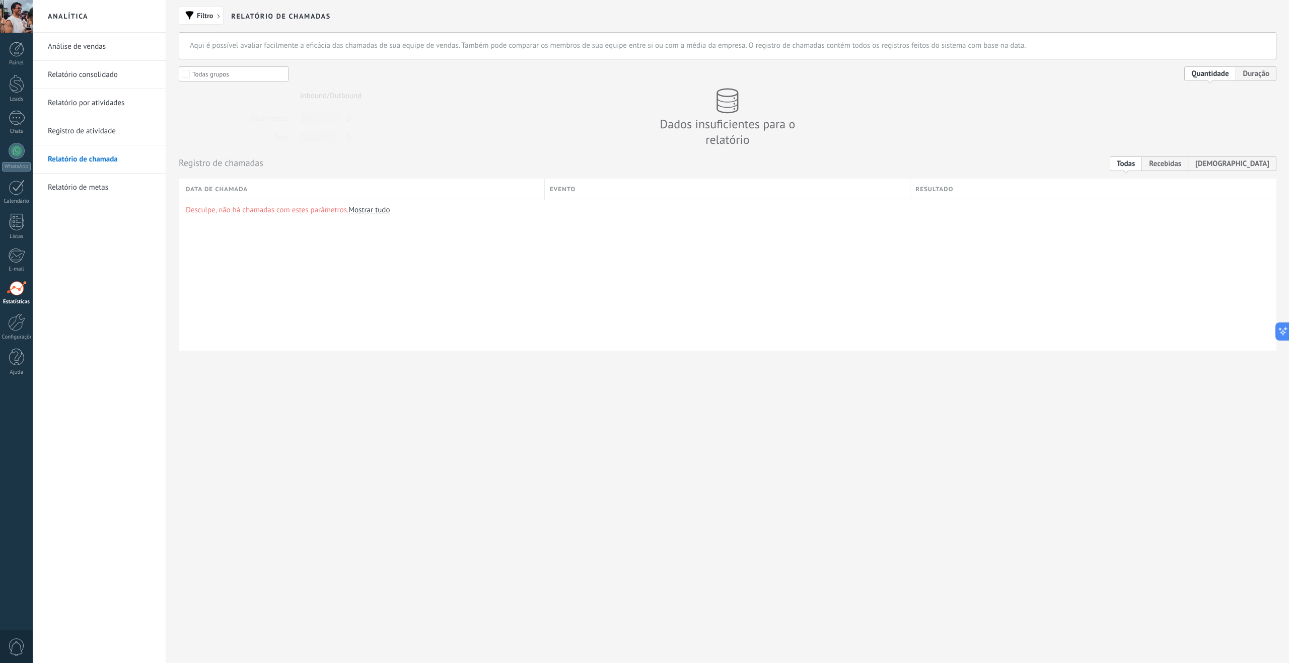
click at [108, 190] on link "Relatório de metas" at bounding box center [102, 188] width 108 height 28
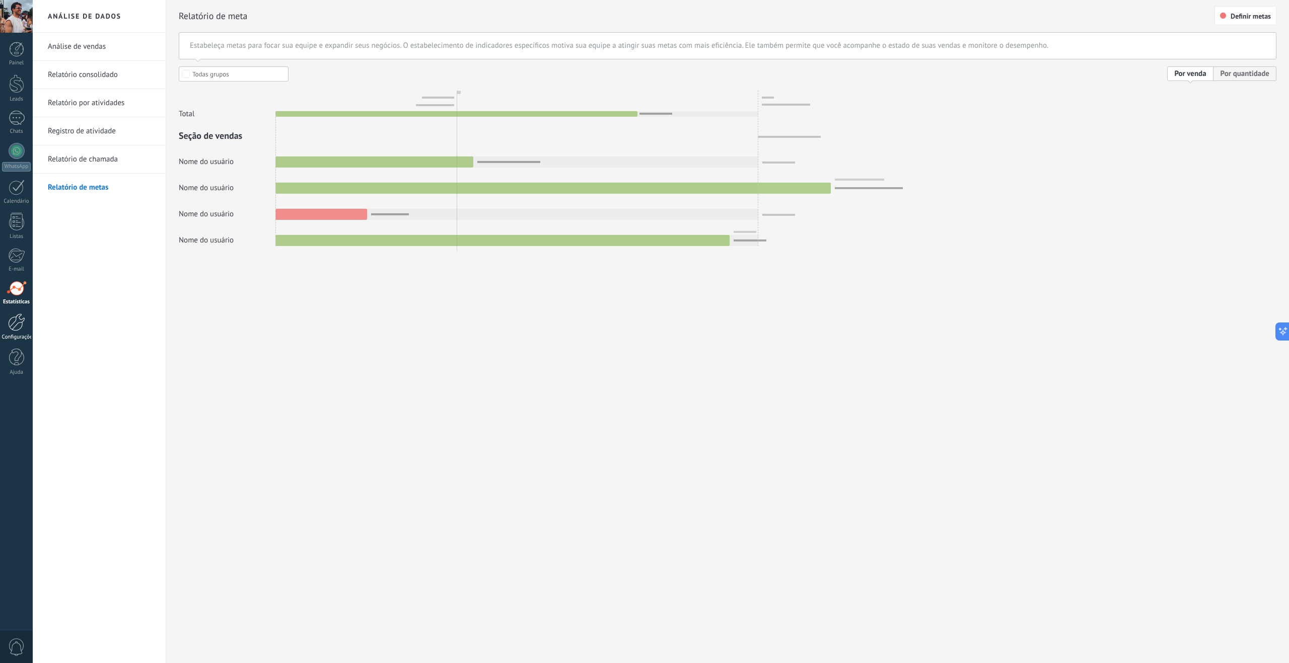
click at [7, 325] on link "Configurações" at bounding box center [16, 327] width 33 height 27
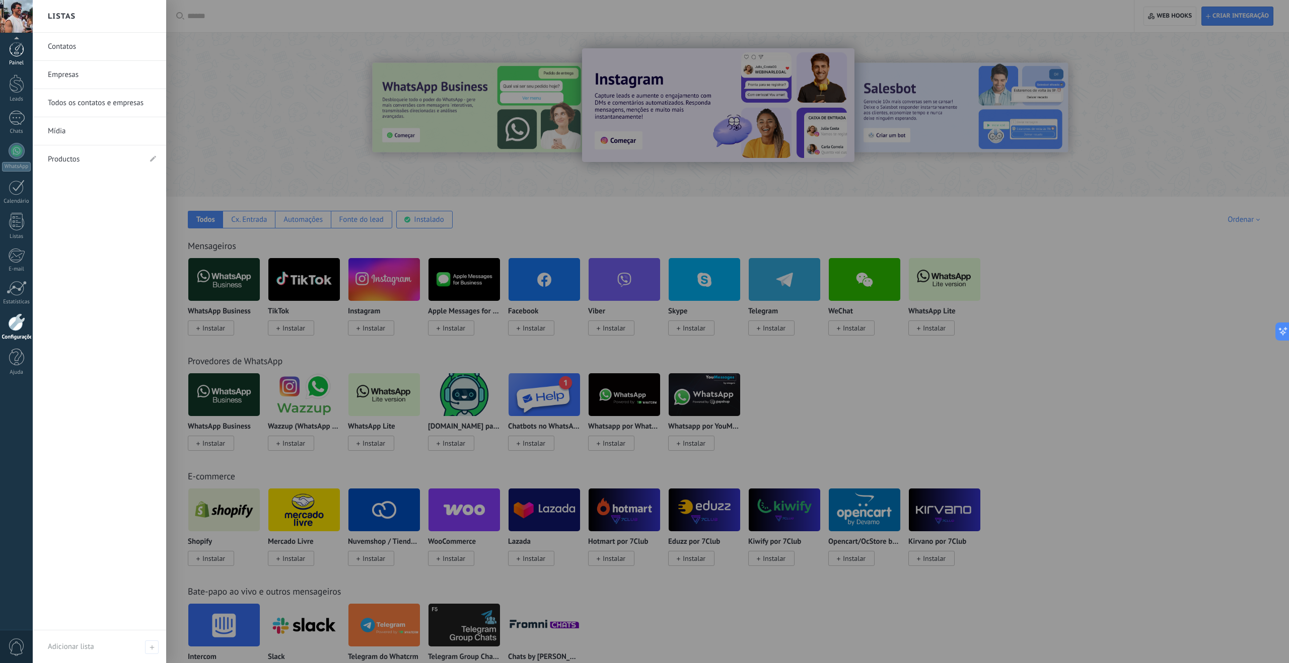
click at [21, 60] on div "Painel" at bounding box center [16, 63] width 29 height 7
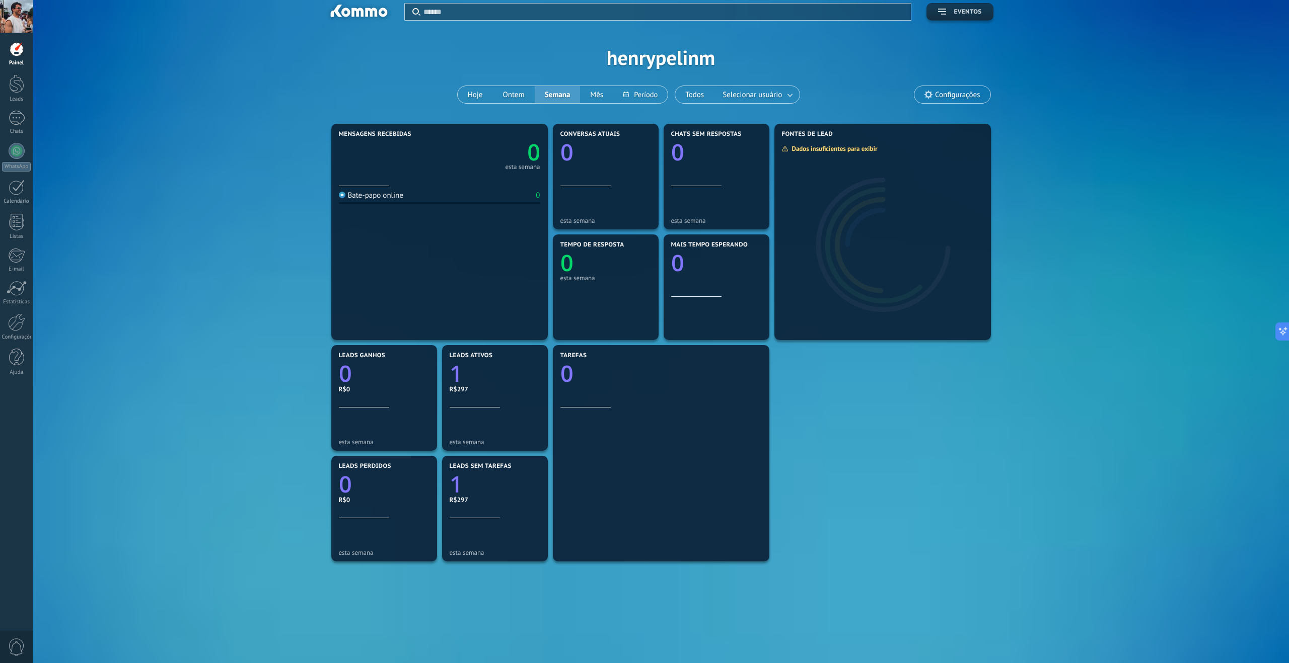
scroll to position [6, 0]
click at [963, 101] on span "Configurações" at bounding box center [952, 95] width 76 height 17
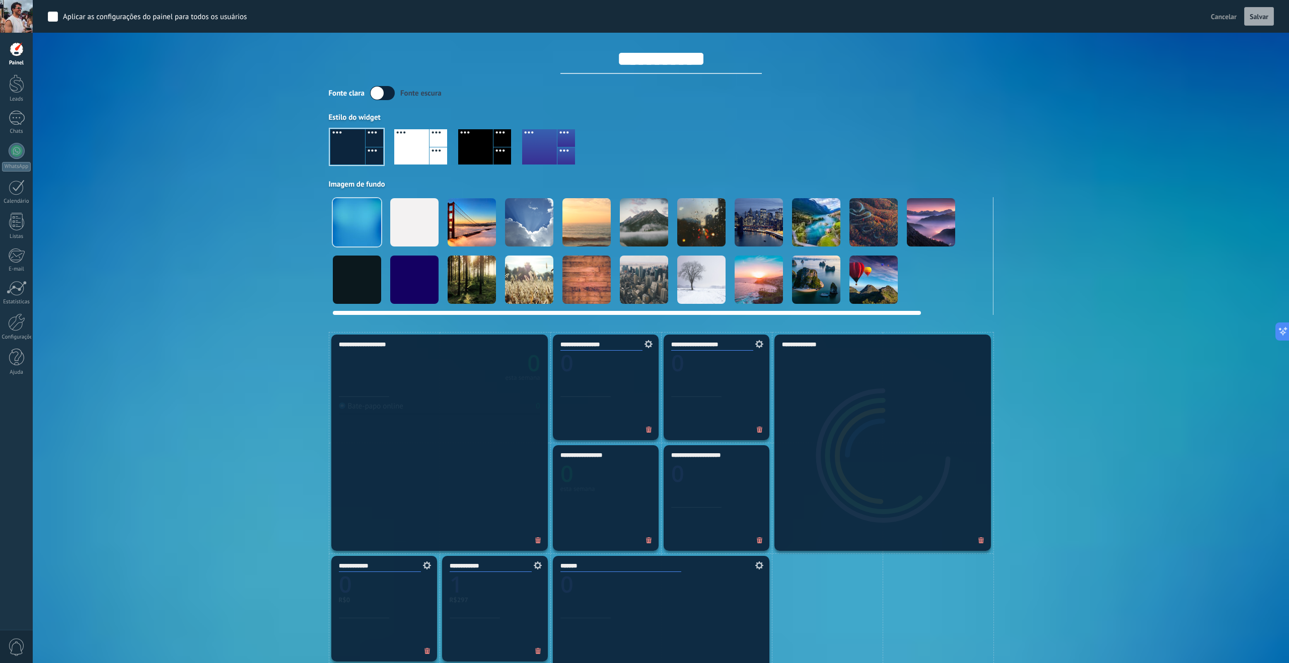
click at [824, 215] on div at bounding box center [816, 222] width 48 height 48
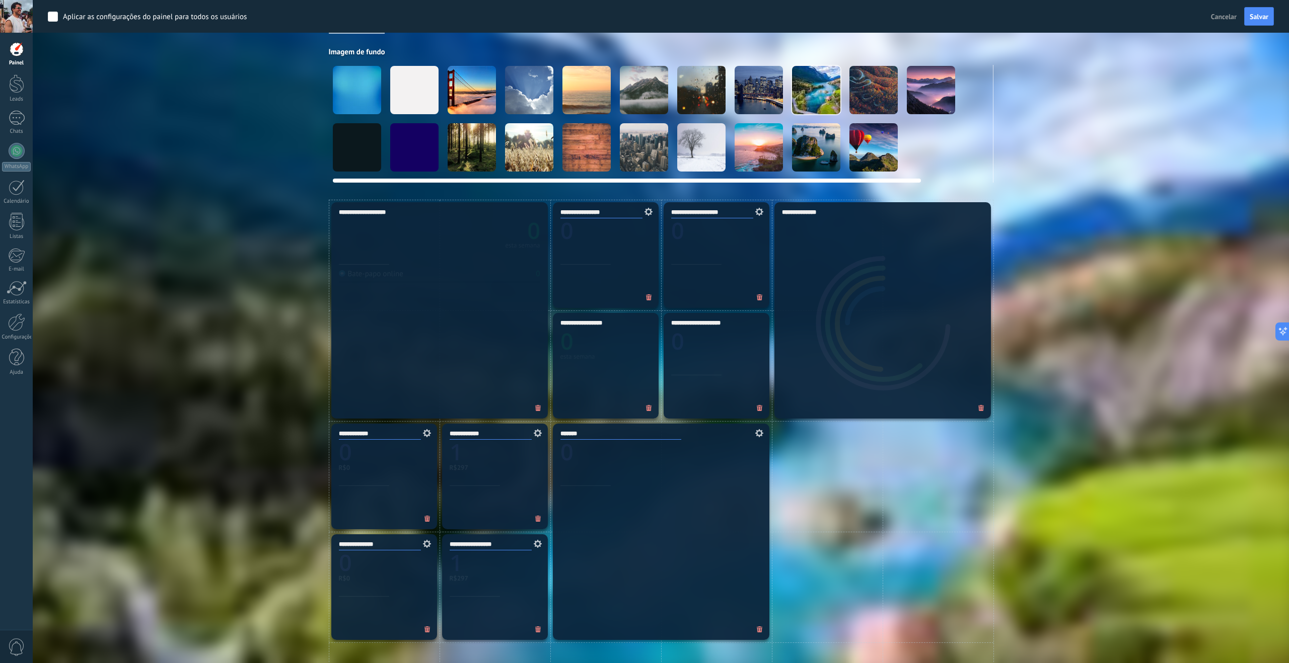
scroll to position [0, 78]
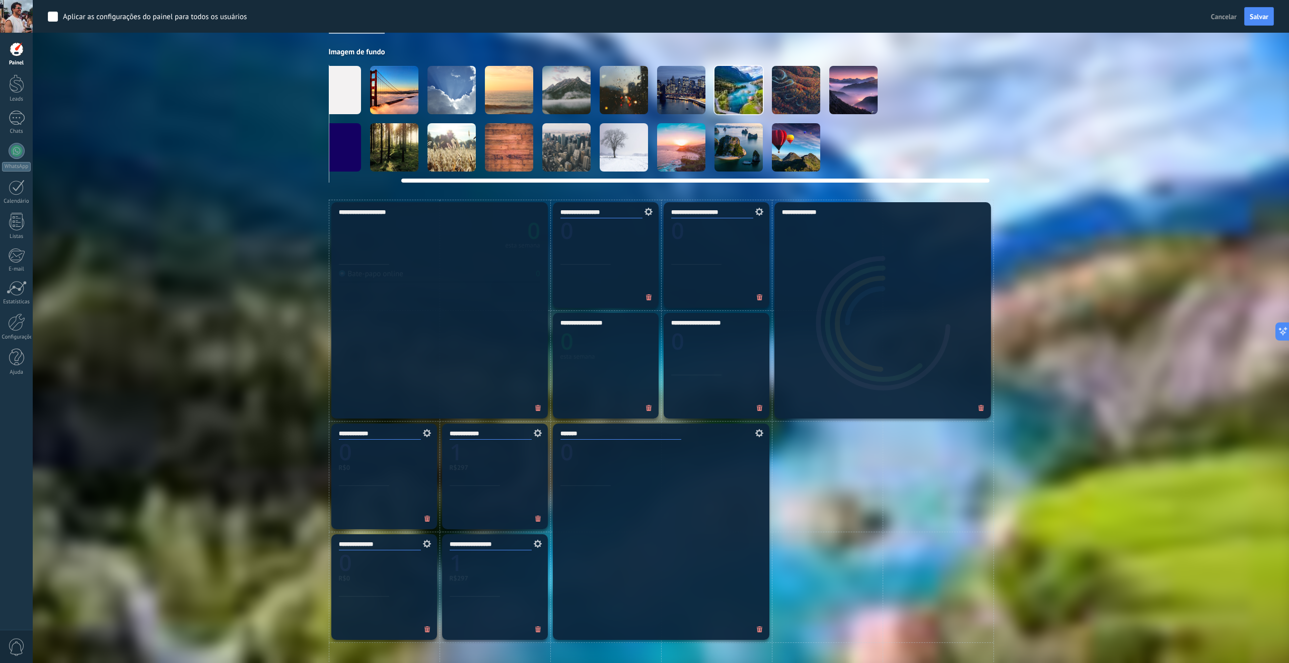
click at [955, 131] on video at bounding box center [968, 147] width 48 height 48
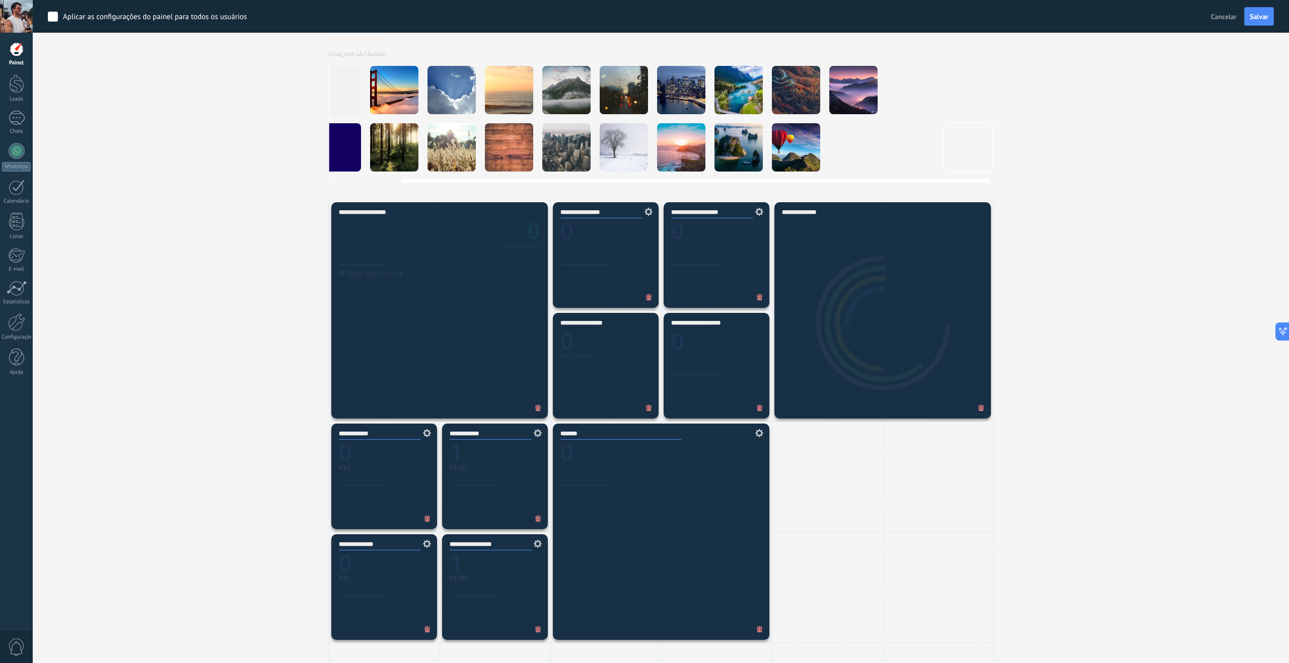
click at [961, 136] on video at bounding box center [968, 147] width 48 height 48
click at [927, 138] on video at bounding box center [911, 147] width 48 height 48
click at [725, 91] on div at bounding box center [738, 90] width 48 height 48
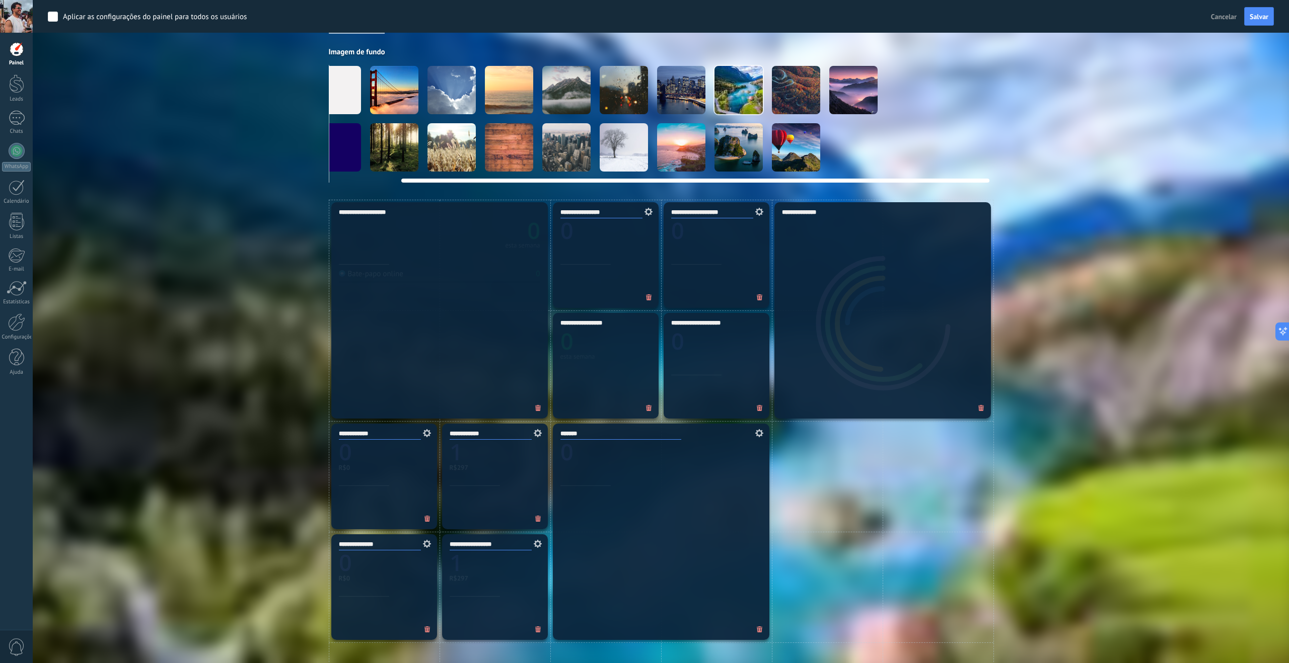
scroll to position [0, 0]
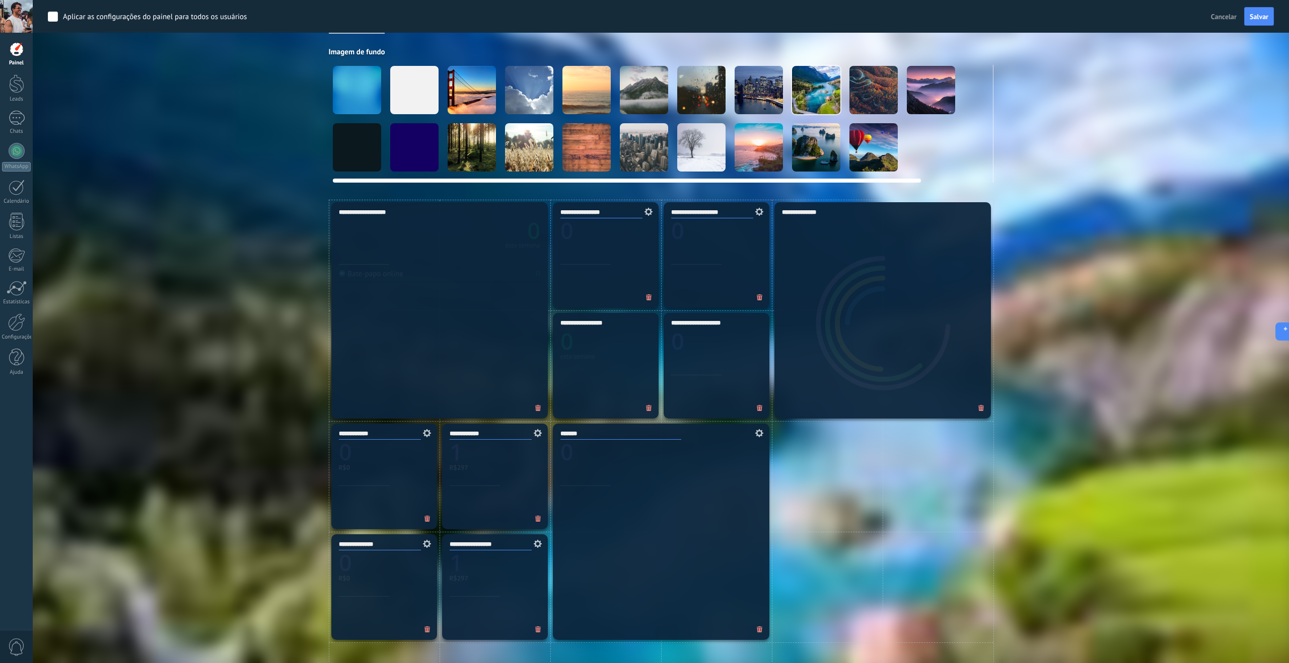
click at [364, 149] on div at bounding box center [357, 147] width 48 height 48
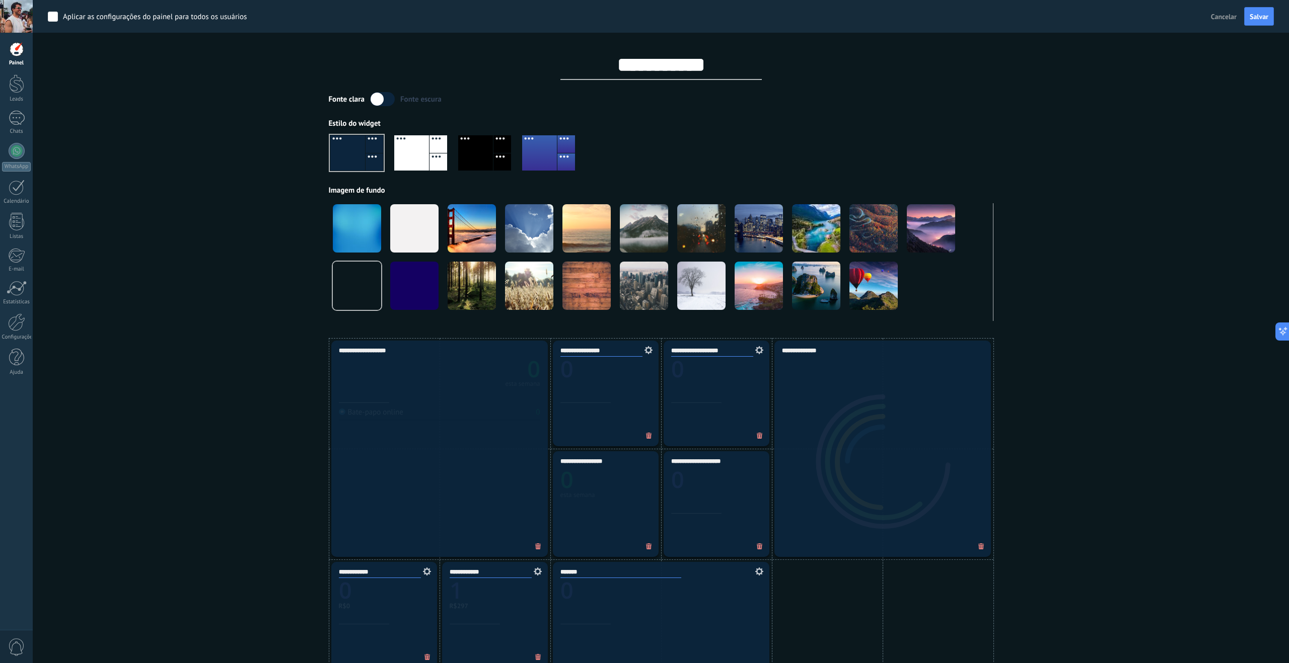
click at [418, 143] on div at bounding box center [411, 152] width 35 height 35
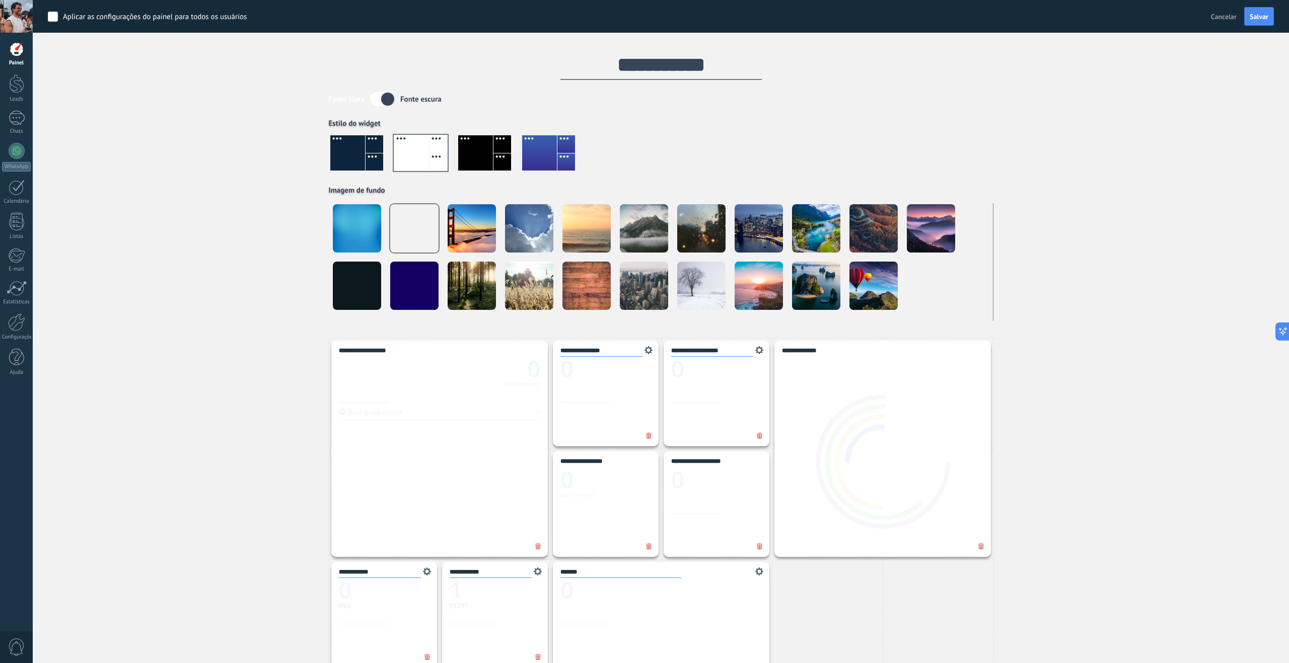
click at [488, 149] on div at bounding box center [475, 152] width 35 height 35
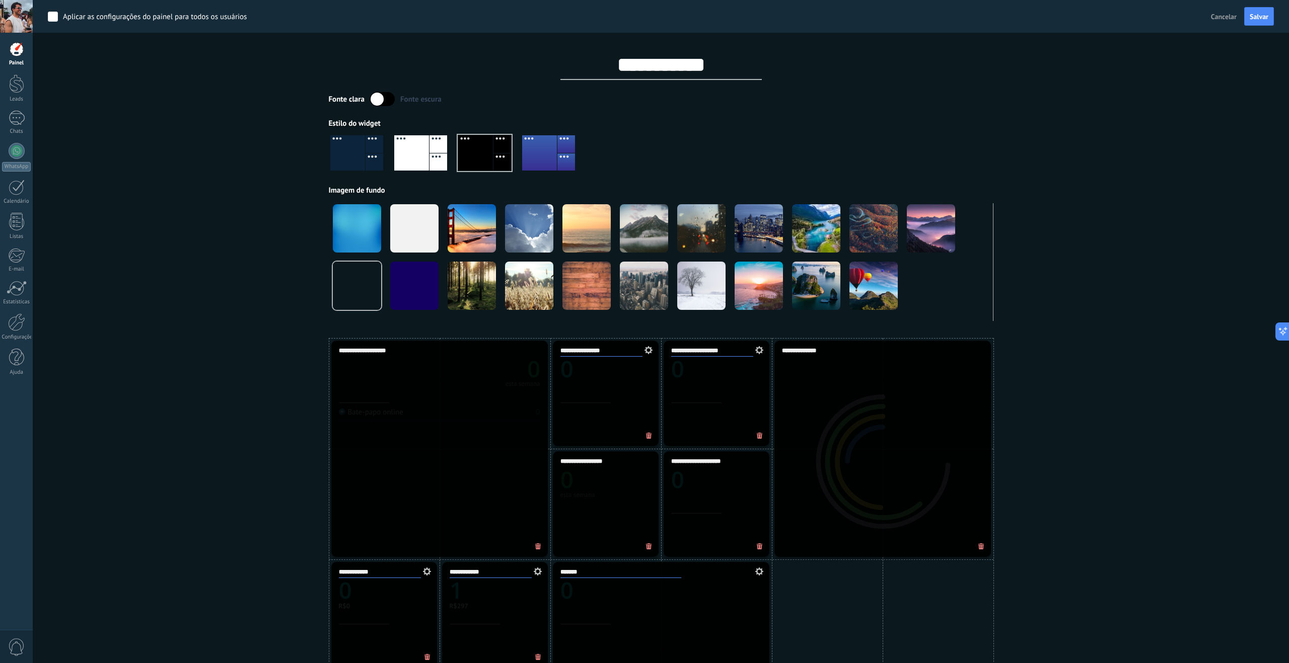
click at [553, 154] on div at bounding box center [539, 152] width 35 height 35
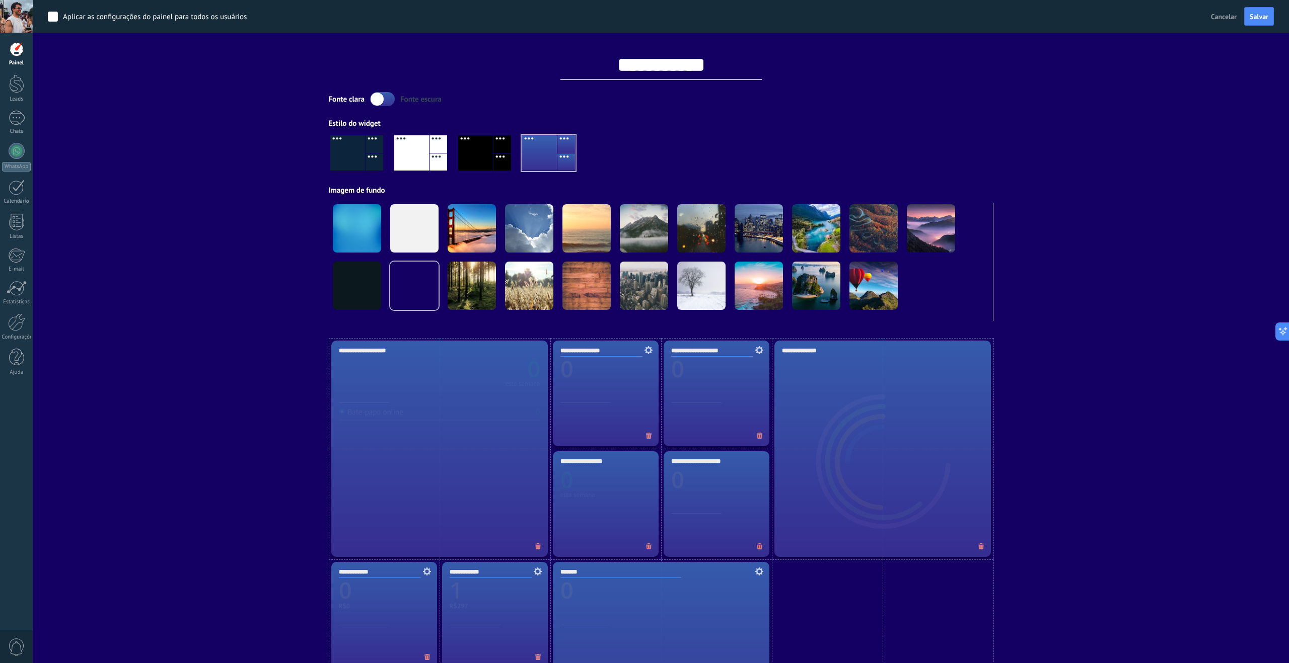
click at [493, 152] on div at bounding box center [502, 144] width 18 height 18
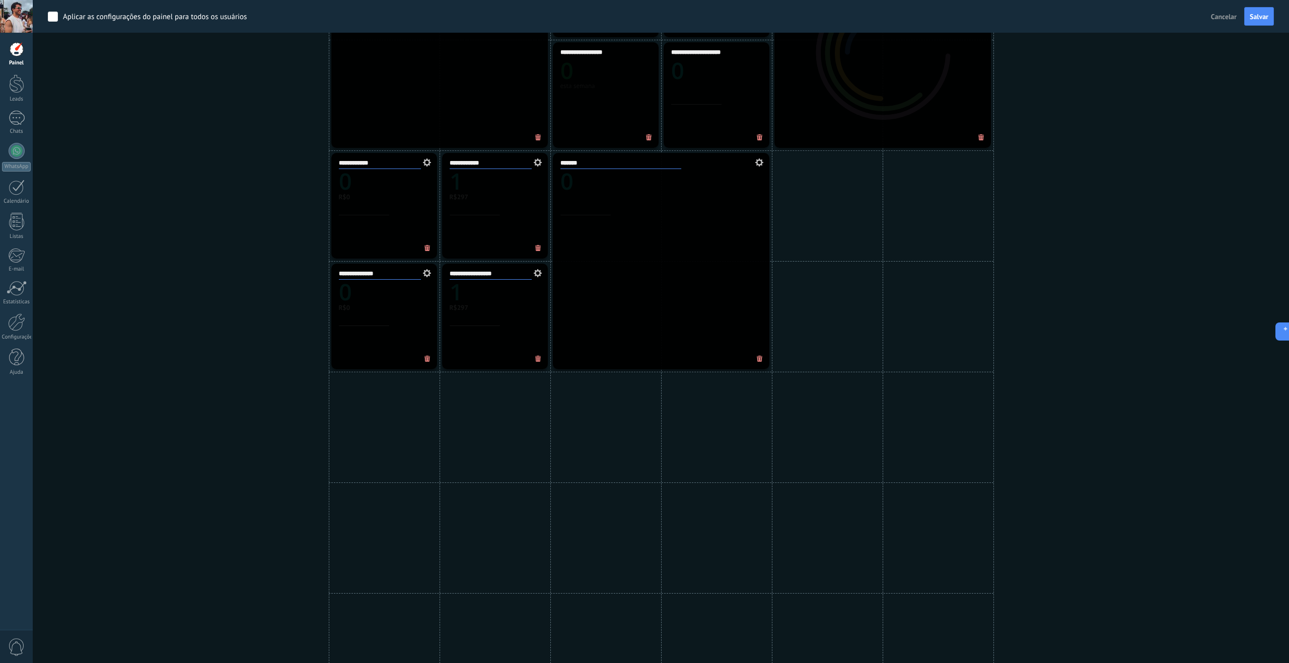
scroll to position [409, 0]
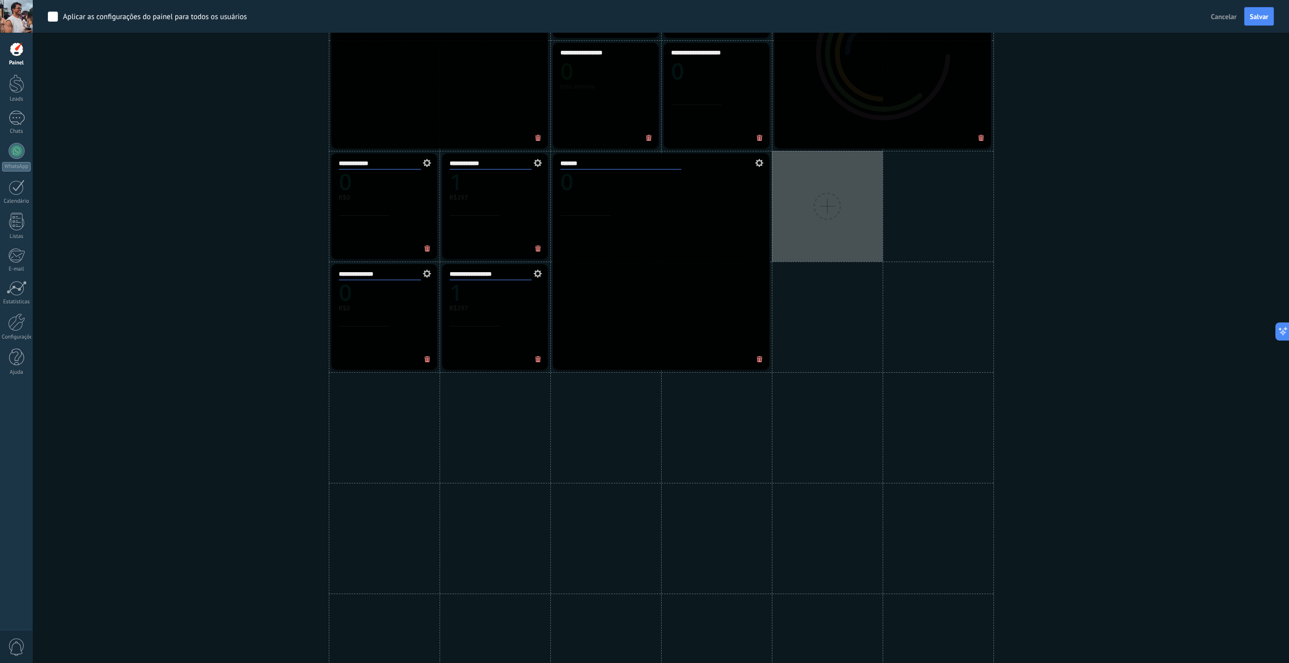
click at [806, 224] on div at bounding box center [827, 206] width 111 height 111
click at [841, 201] on div at bounding box center [827, 206] width 111 height 111
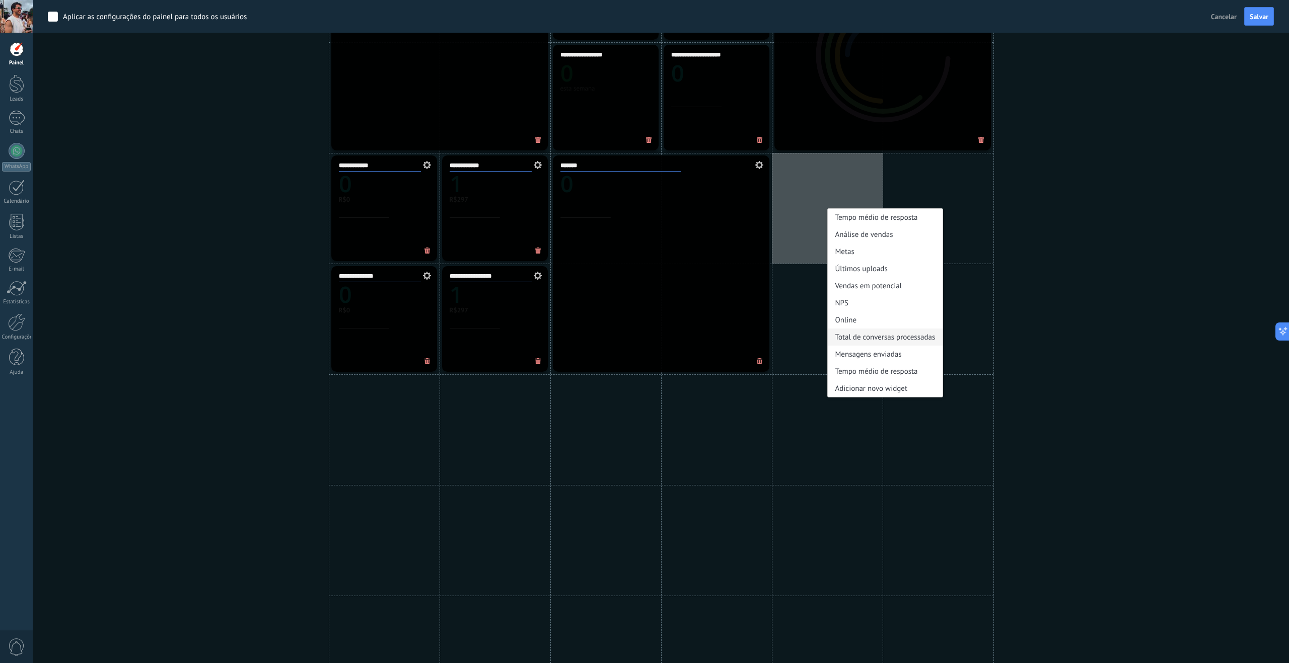
scroll to position [403, 0]
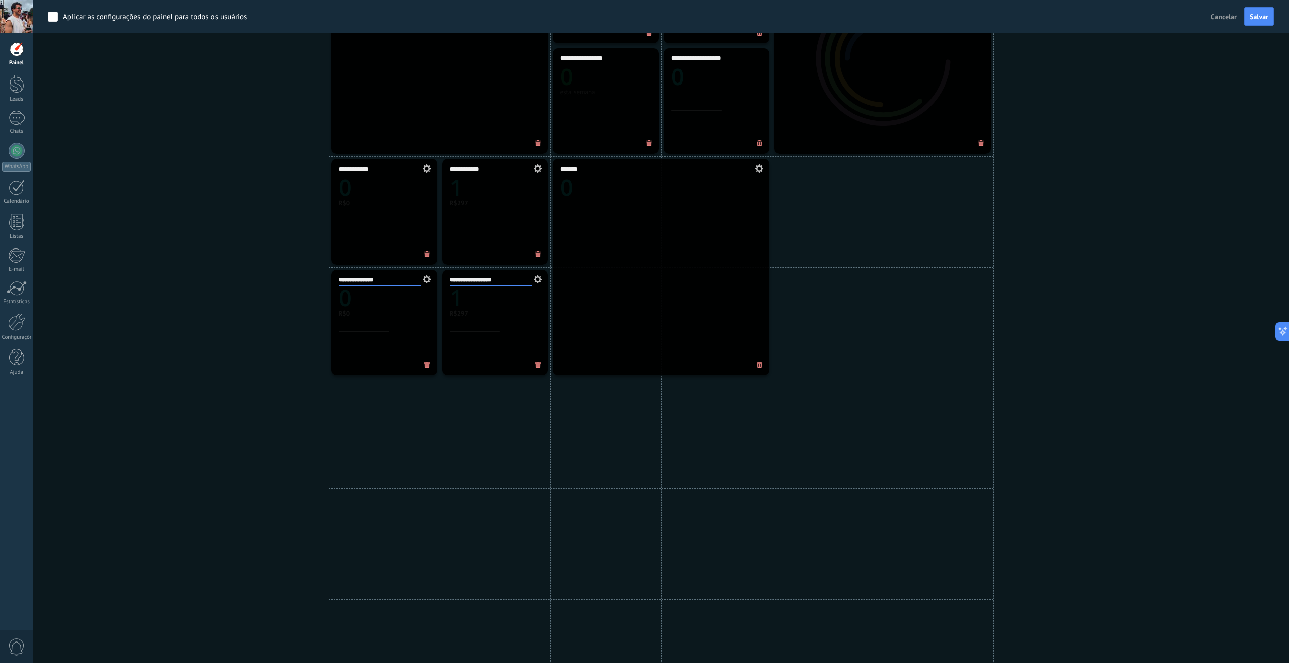
click at [1056, 259] on div "**********" at bounding box center [661, 322] width 1226 height 775
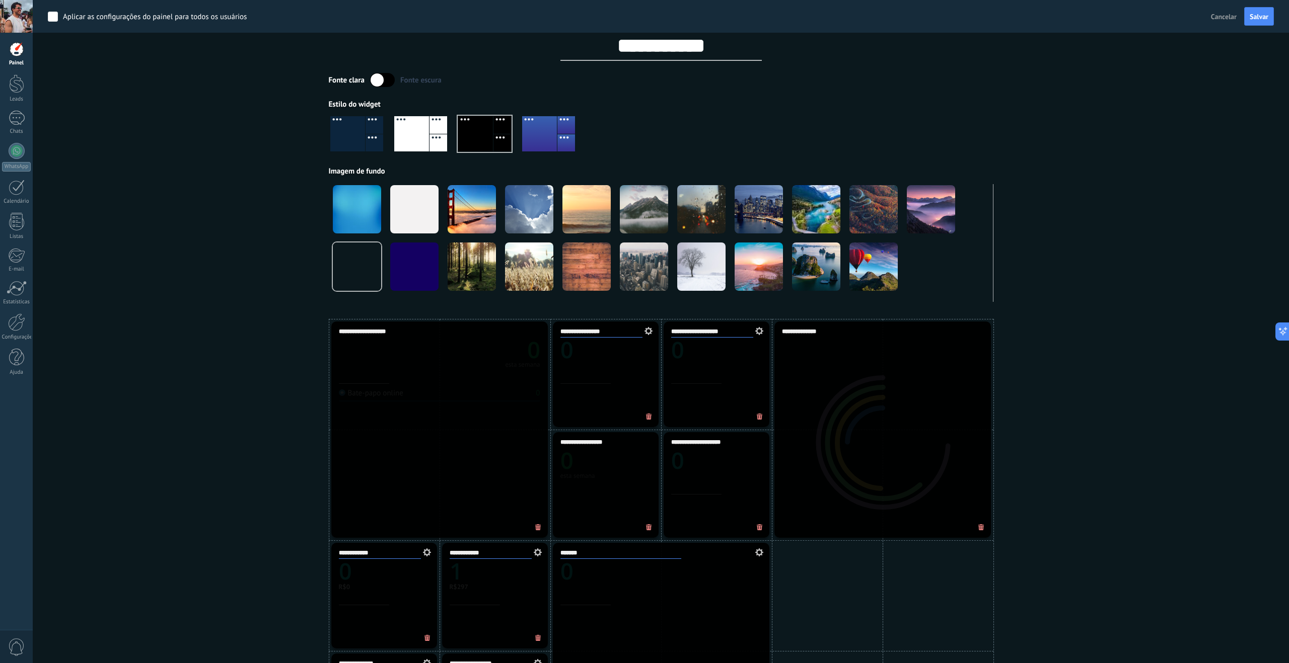
scroll to position [0, 0]
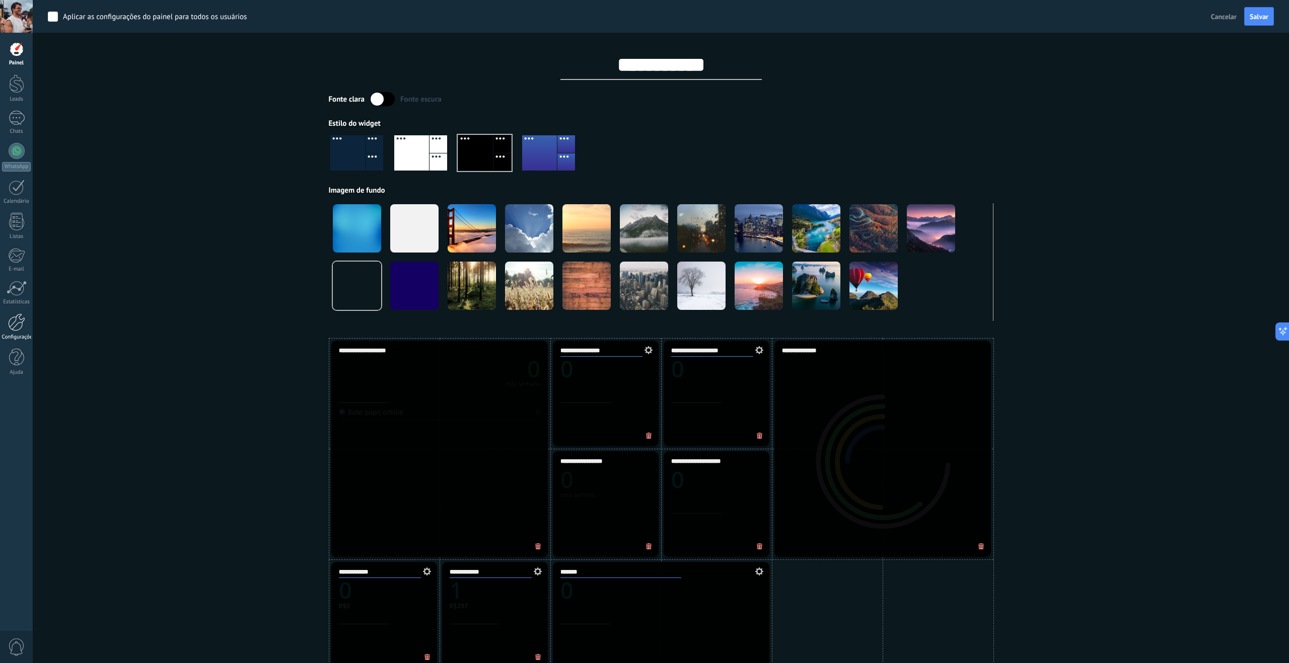
click at [22, 321] on div at bounding box center [16, 323] width 17 height 18
